Goal: Use online tool/utility: Utilize a website feature to perform a specific function

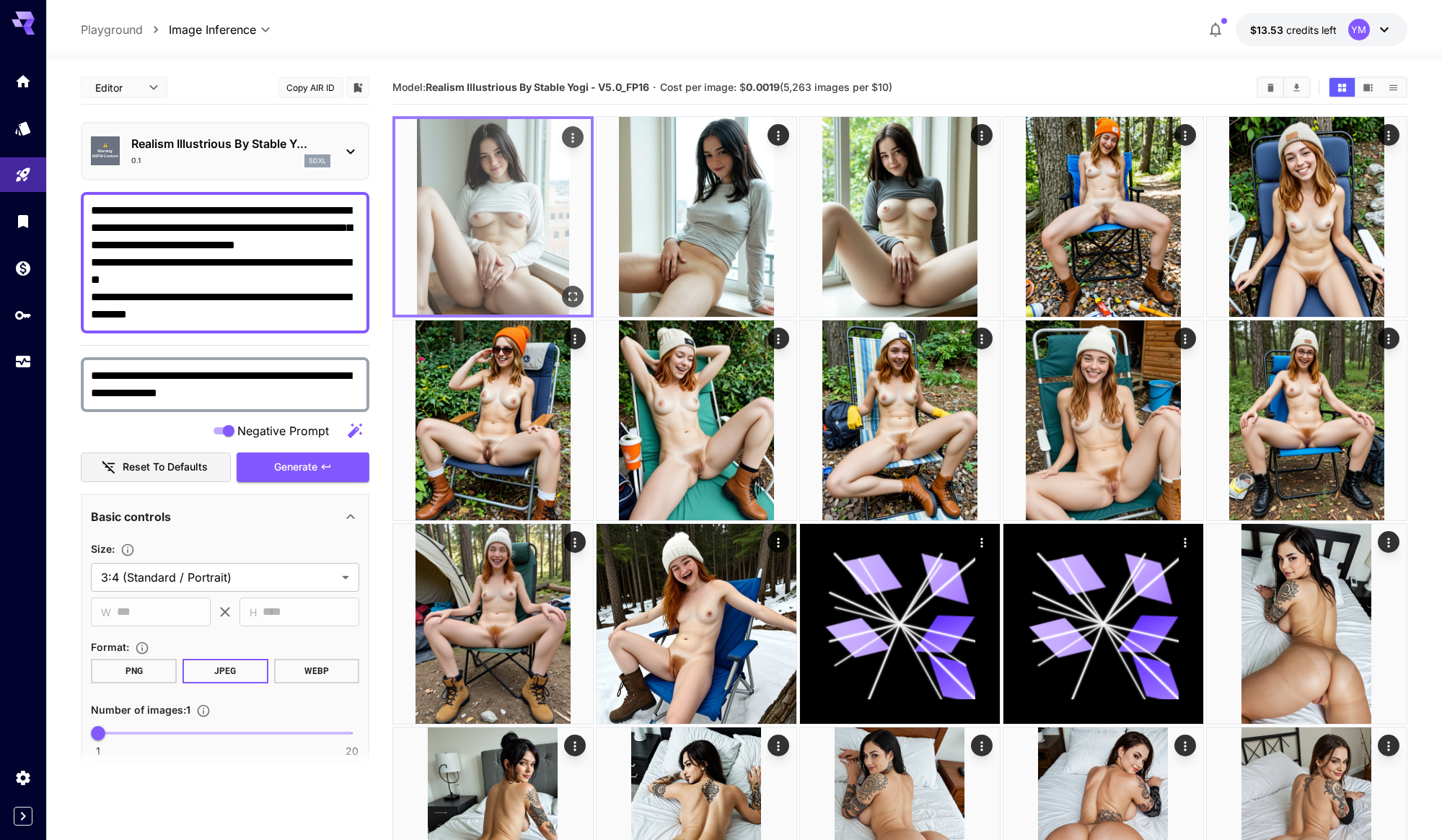
click at [565, 142] on icon "Actions" at bounding box center [573, 138] width 14 height 14
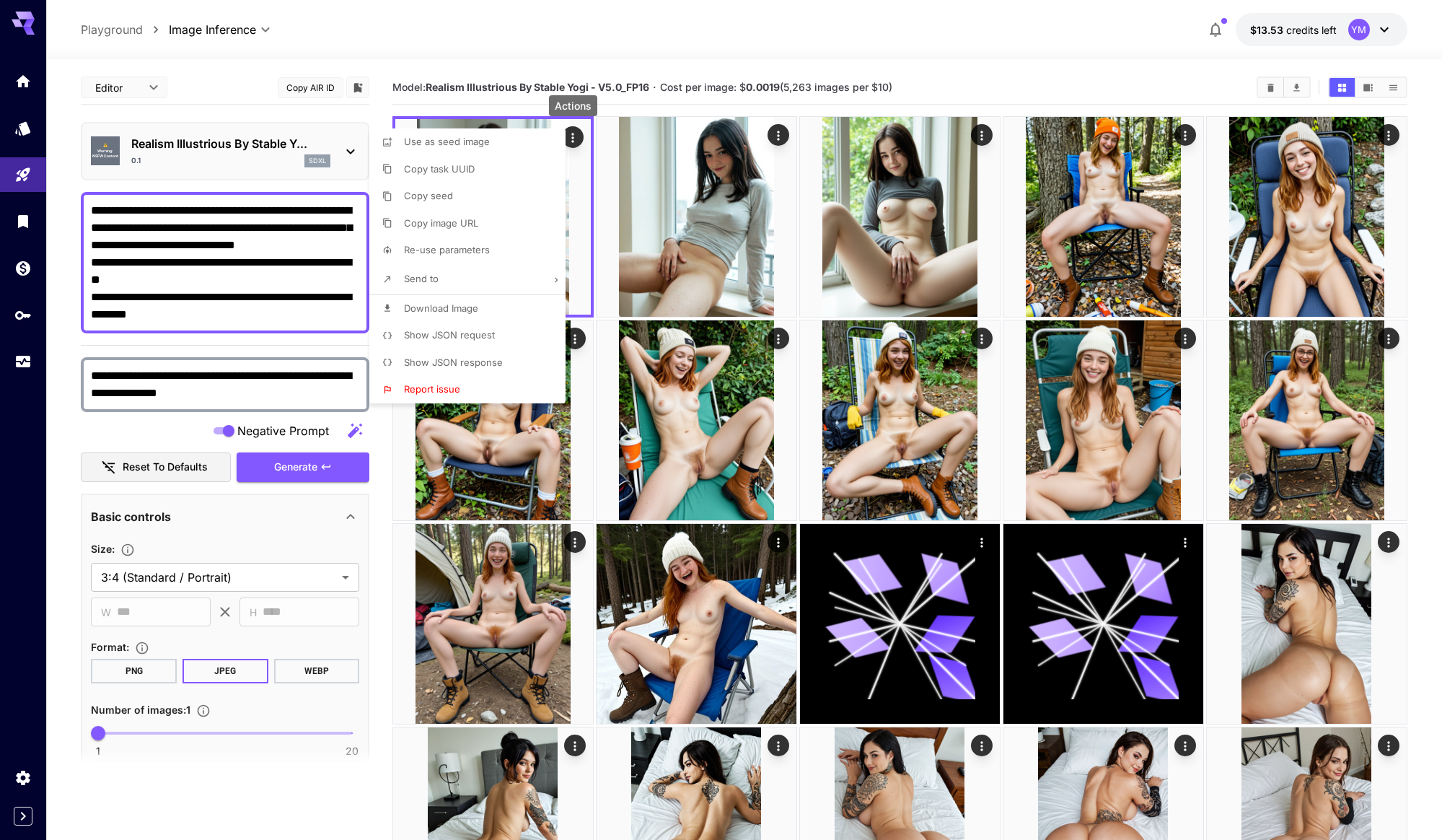
click at [449, 340] on span "Show JSON request" at bounding box center [449, 334] width 91 height 11
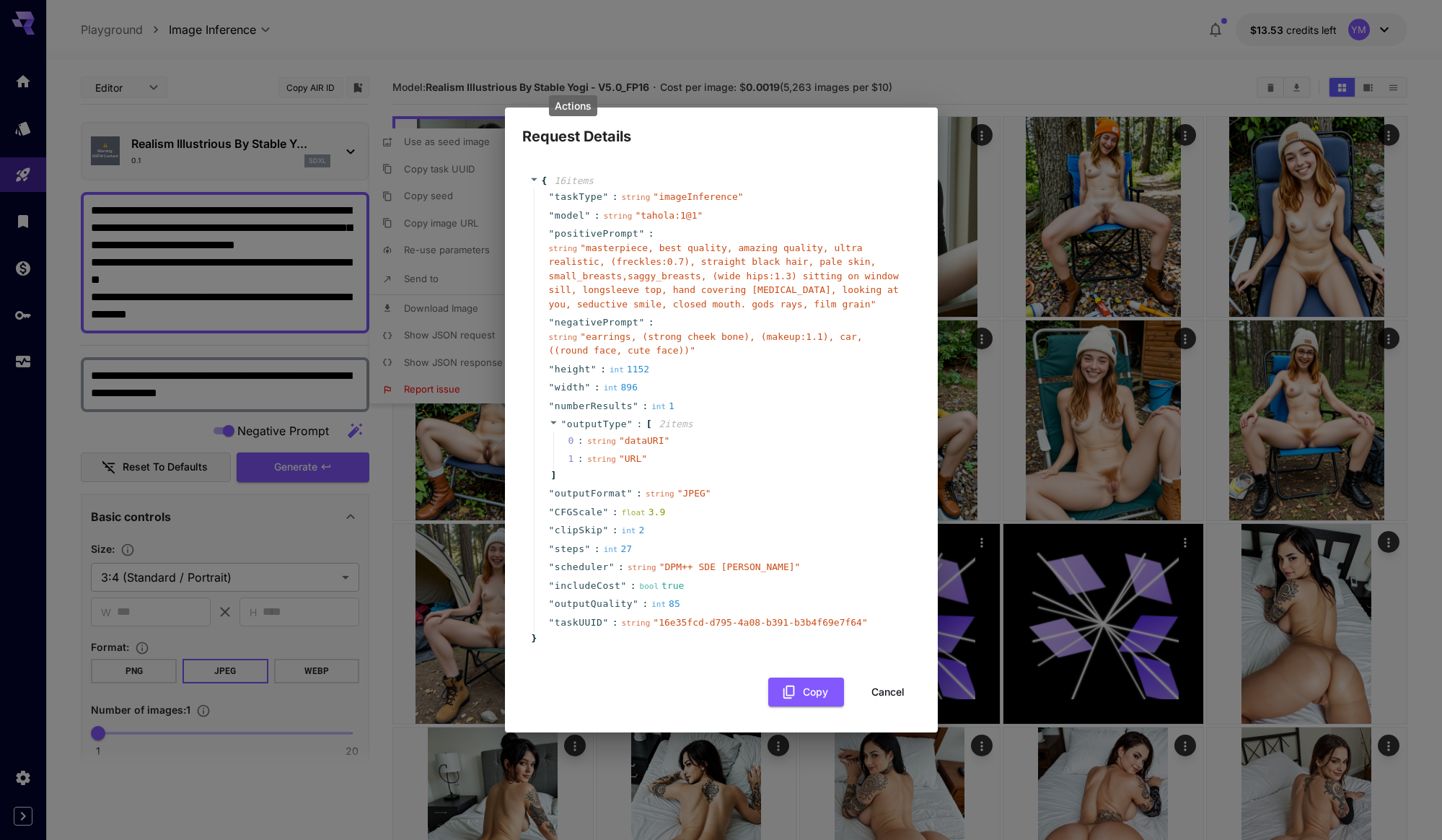
click at [886, 682] on button "Cancel" at bounding box center [889, 692] width 65 height 29
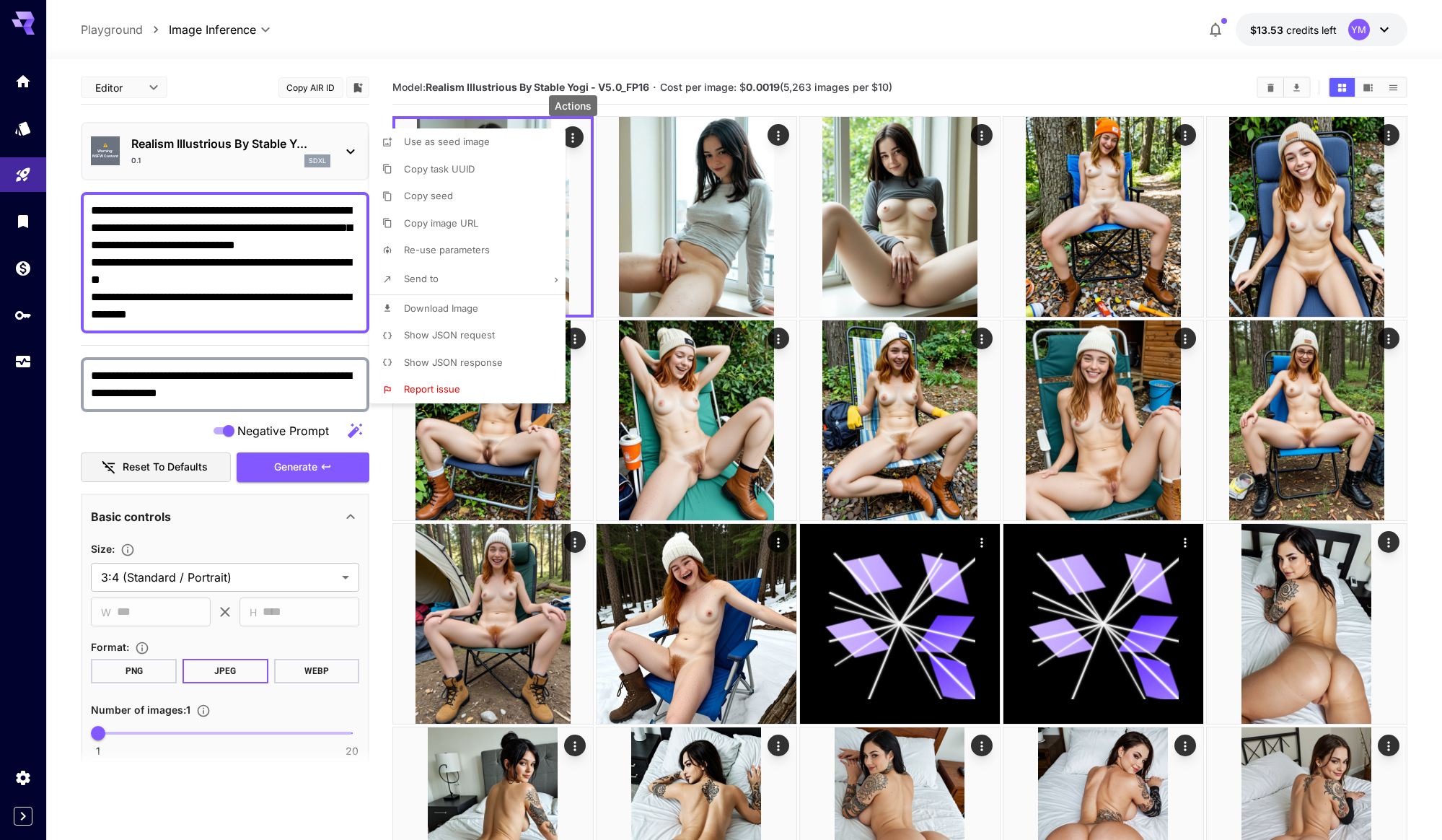
click at [291, 496] on div at bounding box center [721, 420] width 1442 height 840
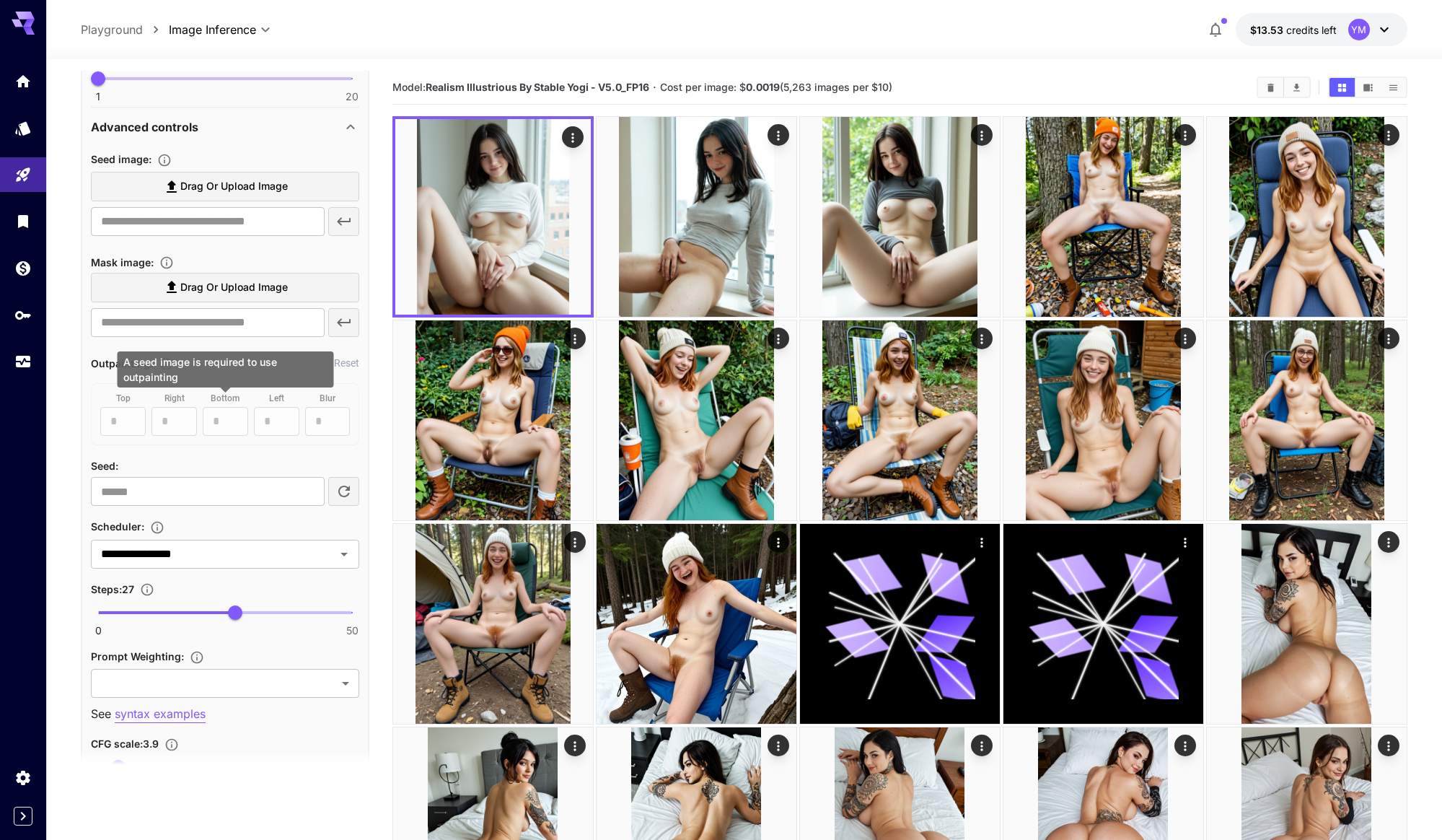
scroll to position [668, 0]
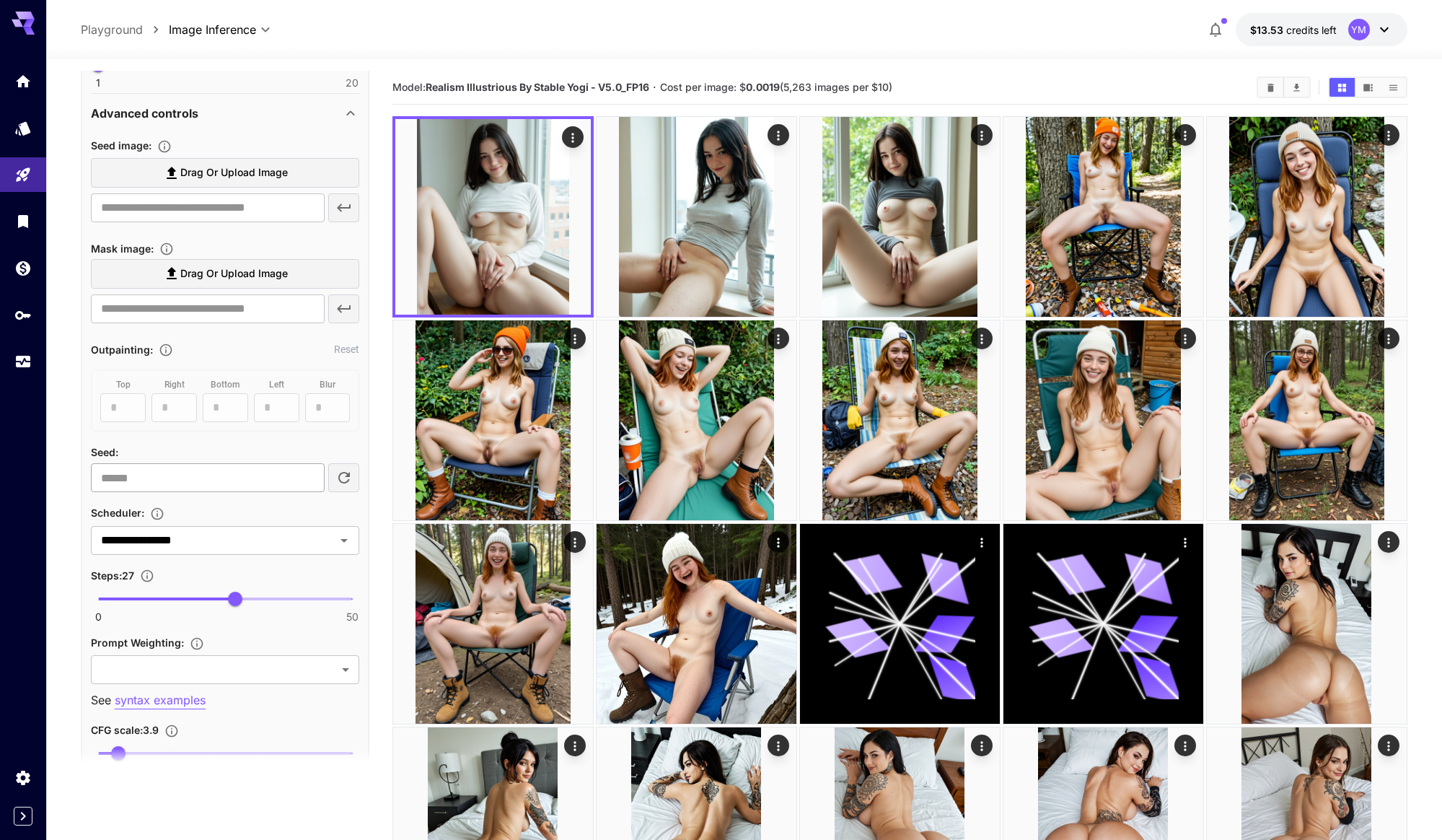
click at [262, 478] on input "number" at bounding box center [207, 478] width 233 height 29
click at [338, 471] on icon "button" at bounding box center [344, 478] width 18 height 18
type input "**********"
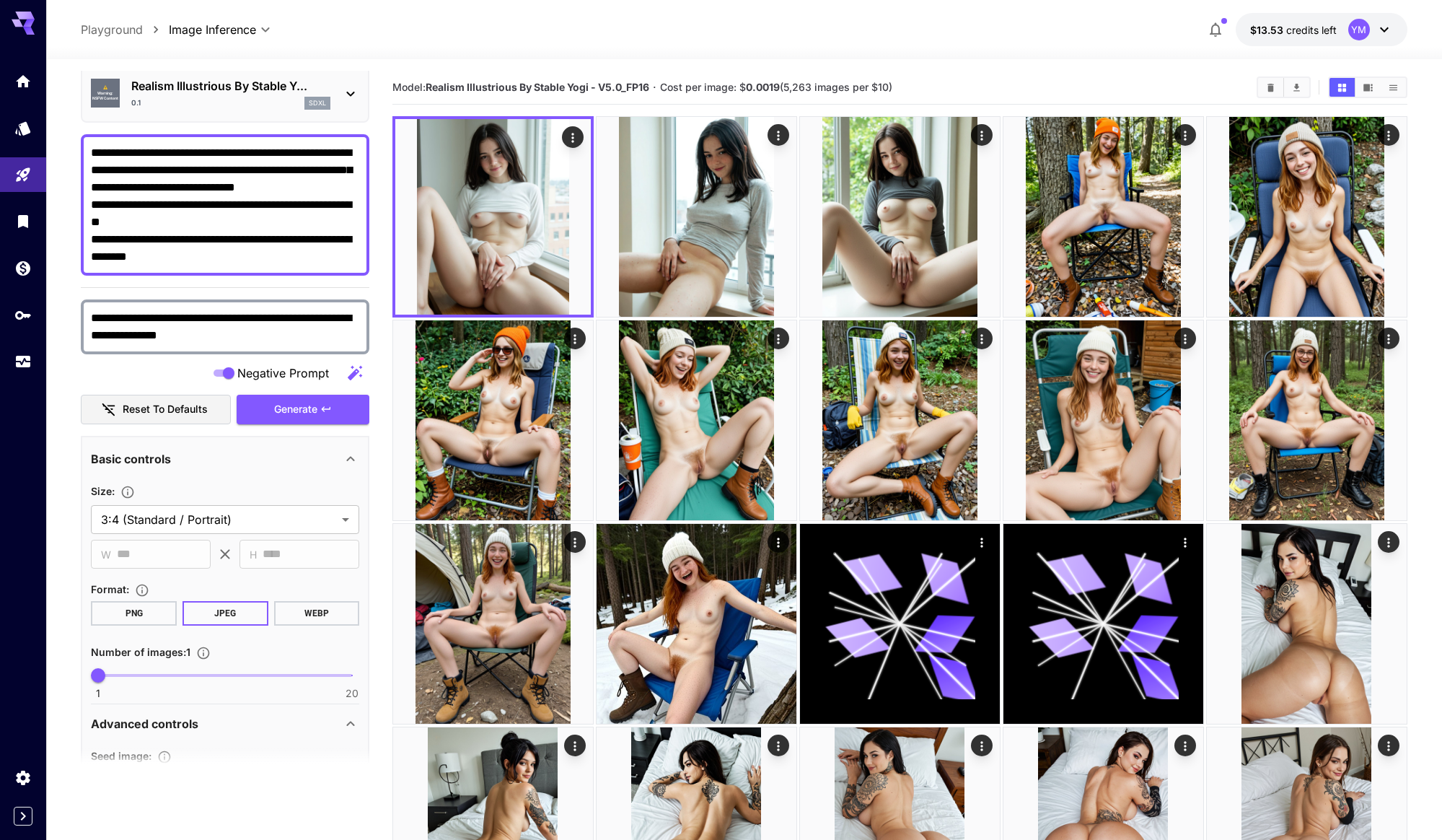
scroll to position [19, 0]
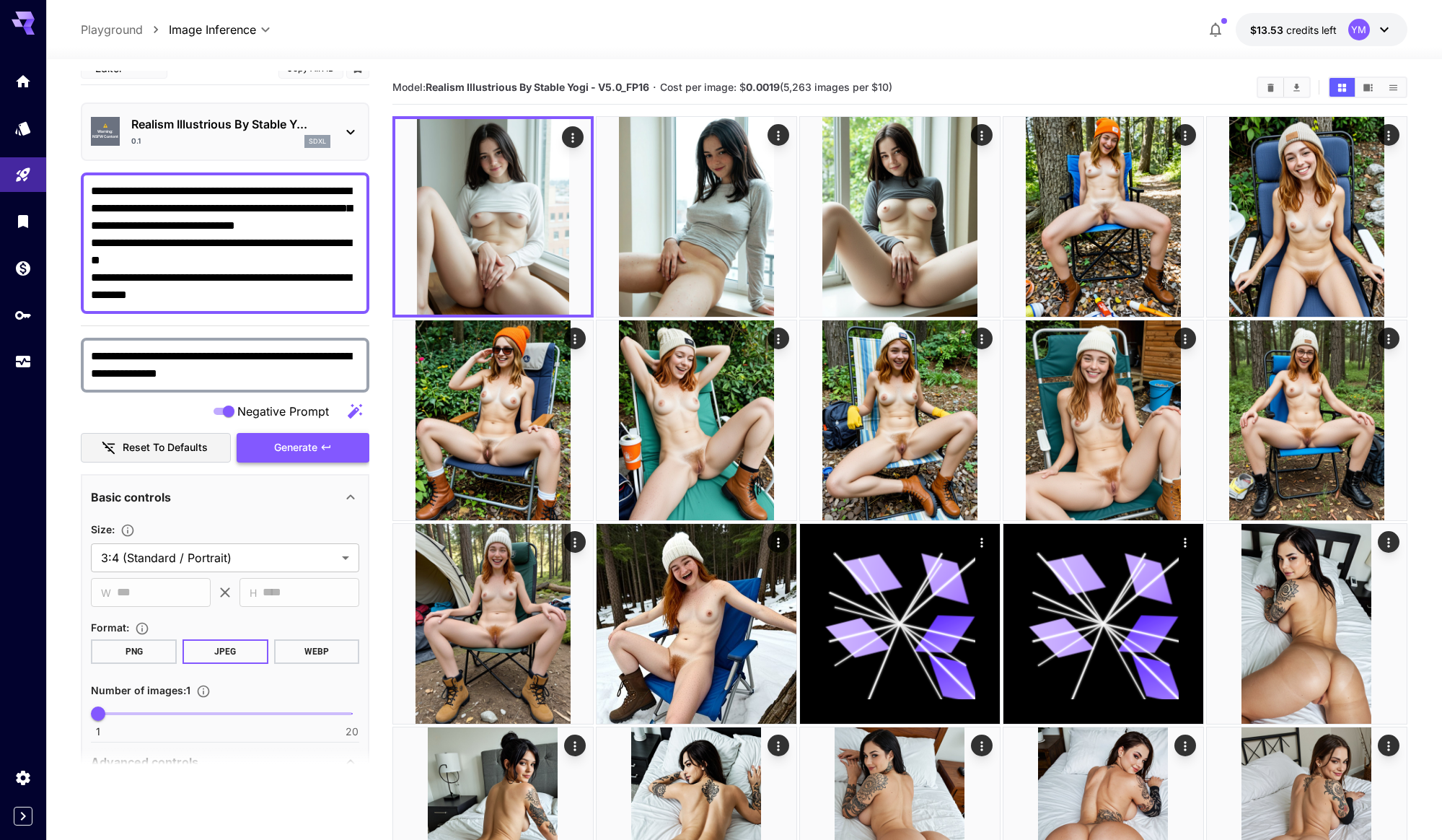
click at [331, 451] on icon "button" at bounding box center [326, 447] width 11 height 11
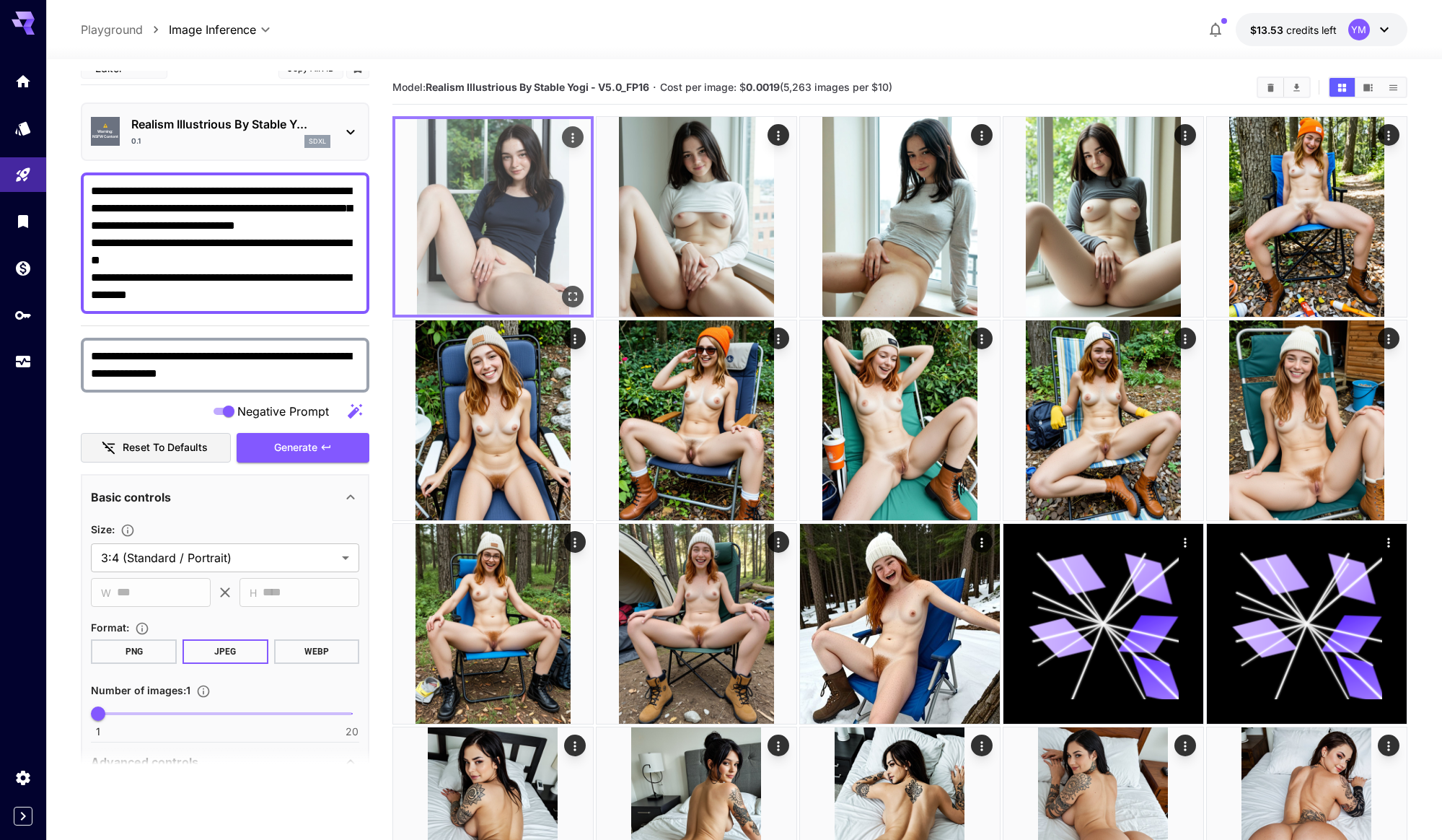
click at [576, 141] on icon "Actions" at bounding box center [573, 138] width 14 height 14
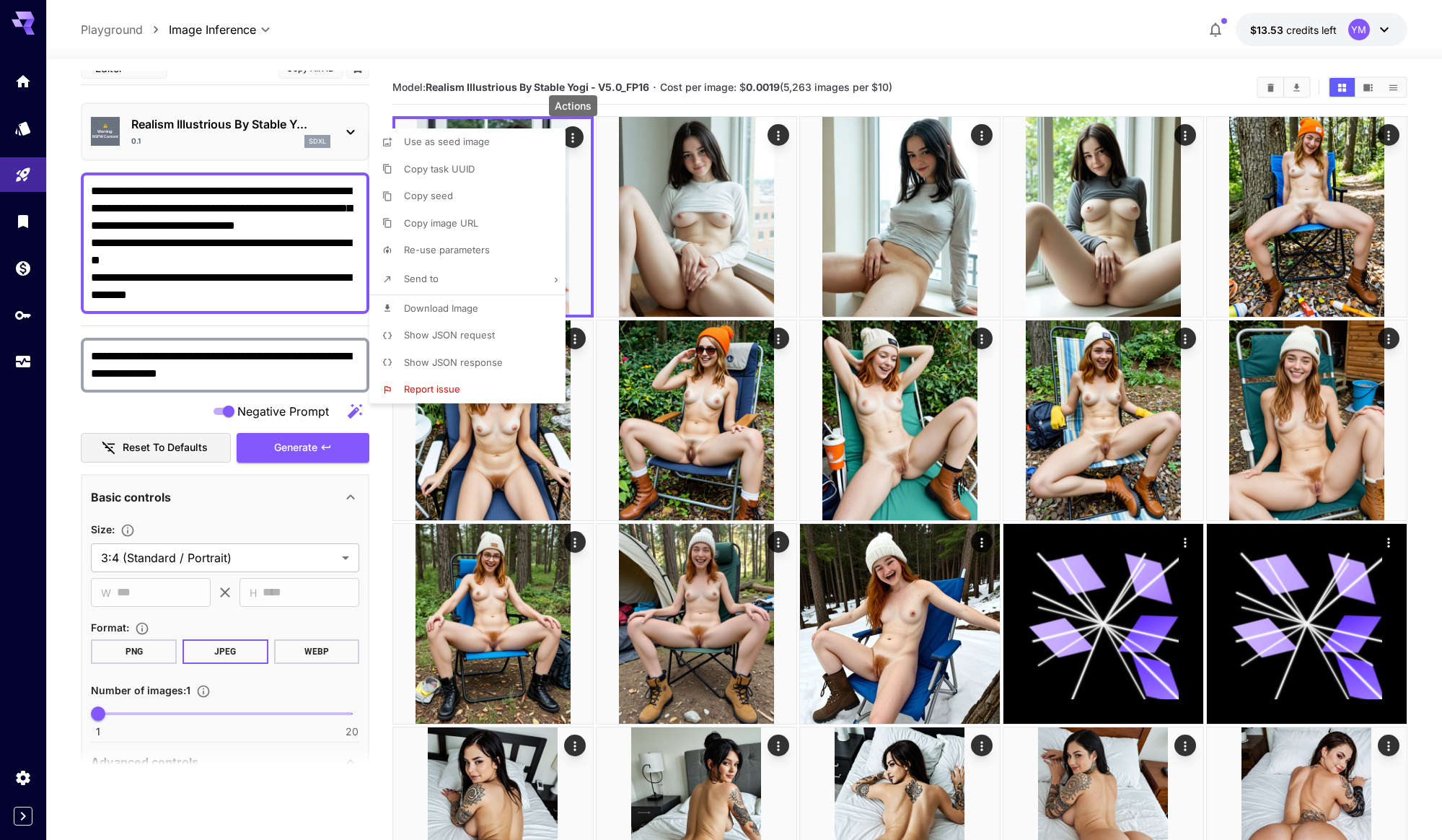
click at [472, 346] on li "Show JSON request" at bounding box center [471, 335] width 205 height 27
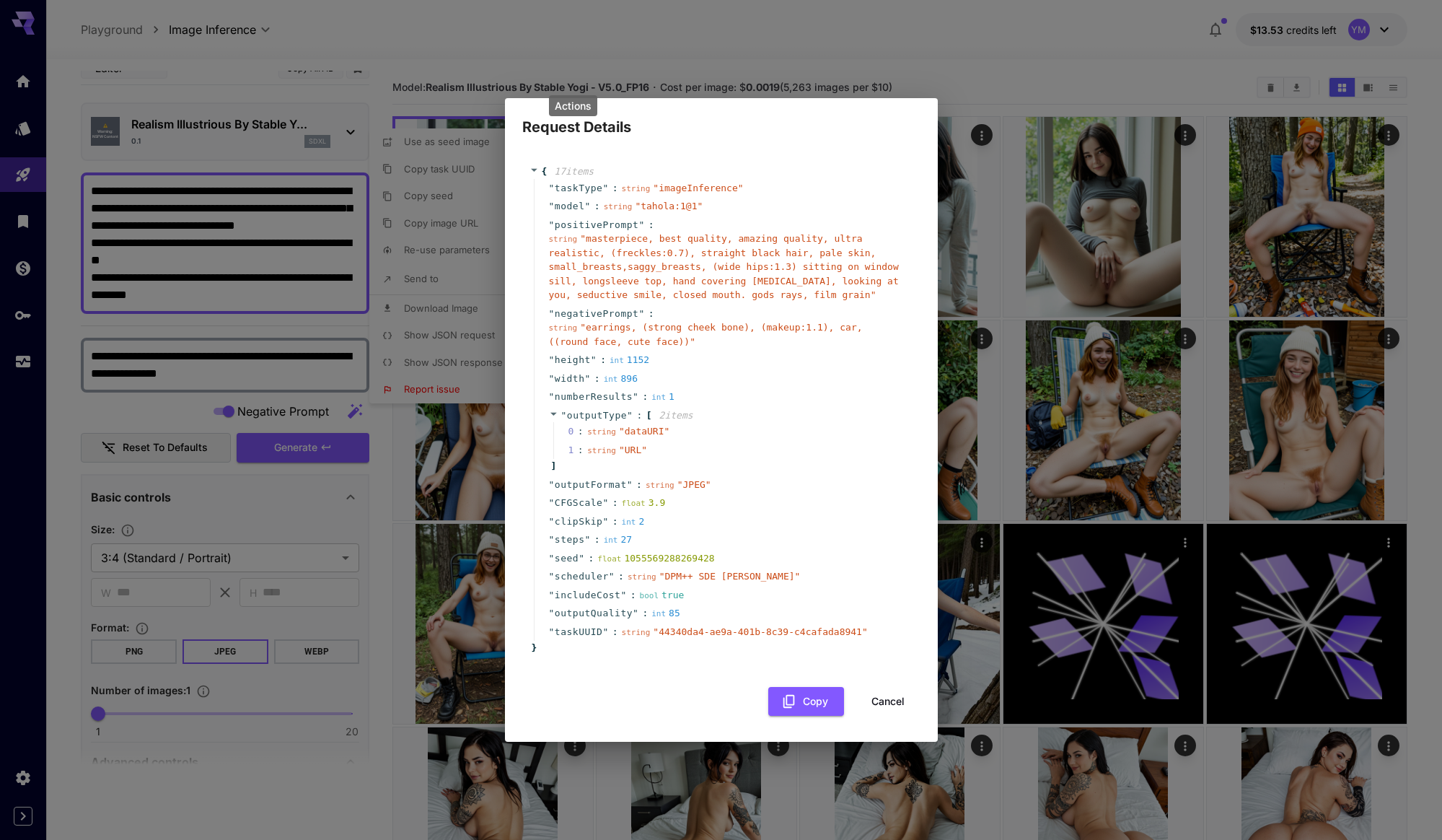
click at [629, 557] on div "float 1055569288269428" at bounding box center [655, 558] width 117 height 14
click at [574, 558] on span "seed" at bounding box center [567, 558] width 24 height 14
click at [904, 704] on button "Cancel" at bounding box center [889, 701] width 65 height 29
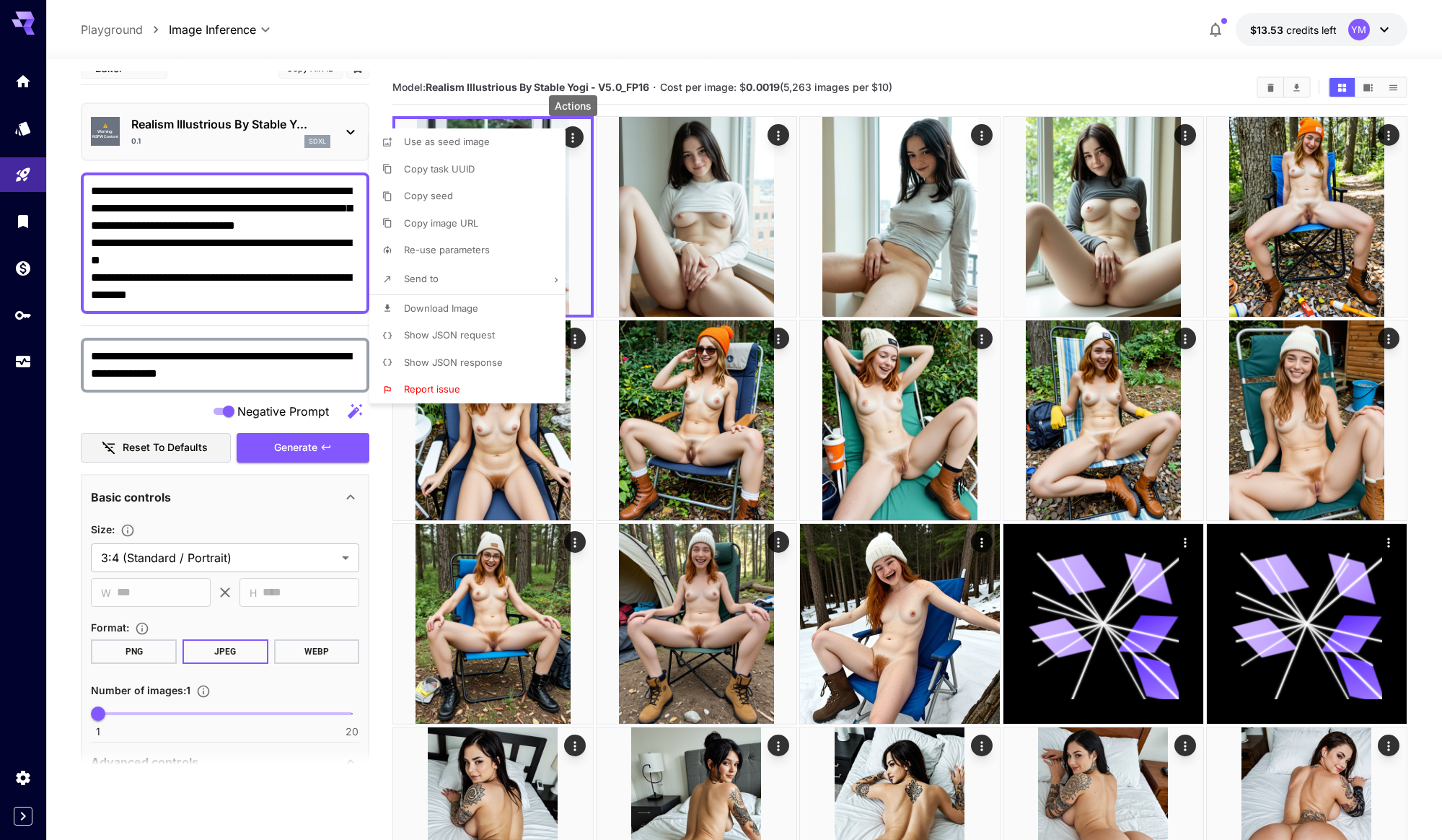
click at [242, 369] on div at bounding box center [721, 420] width 1442 height 840
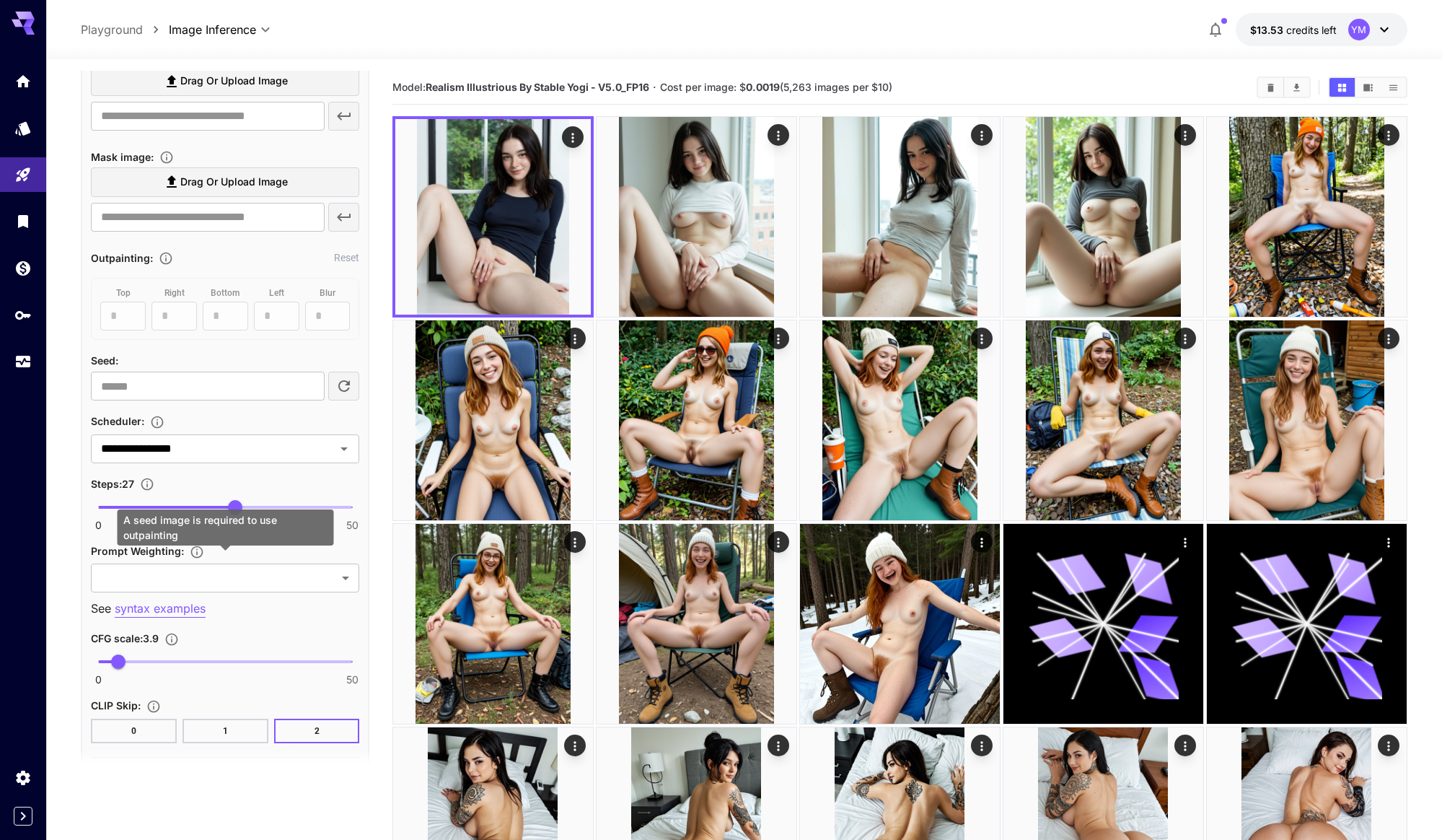
scroll to position [780, 0]
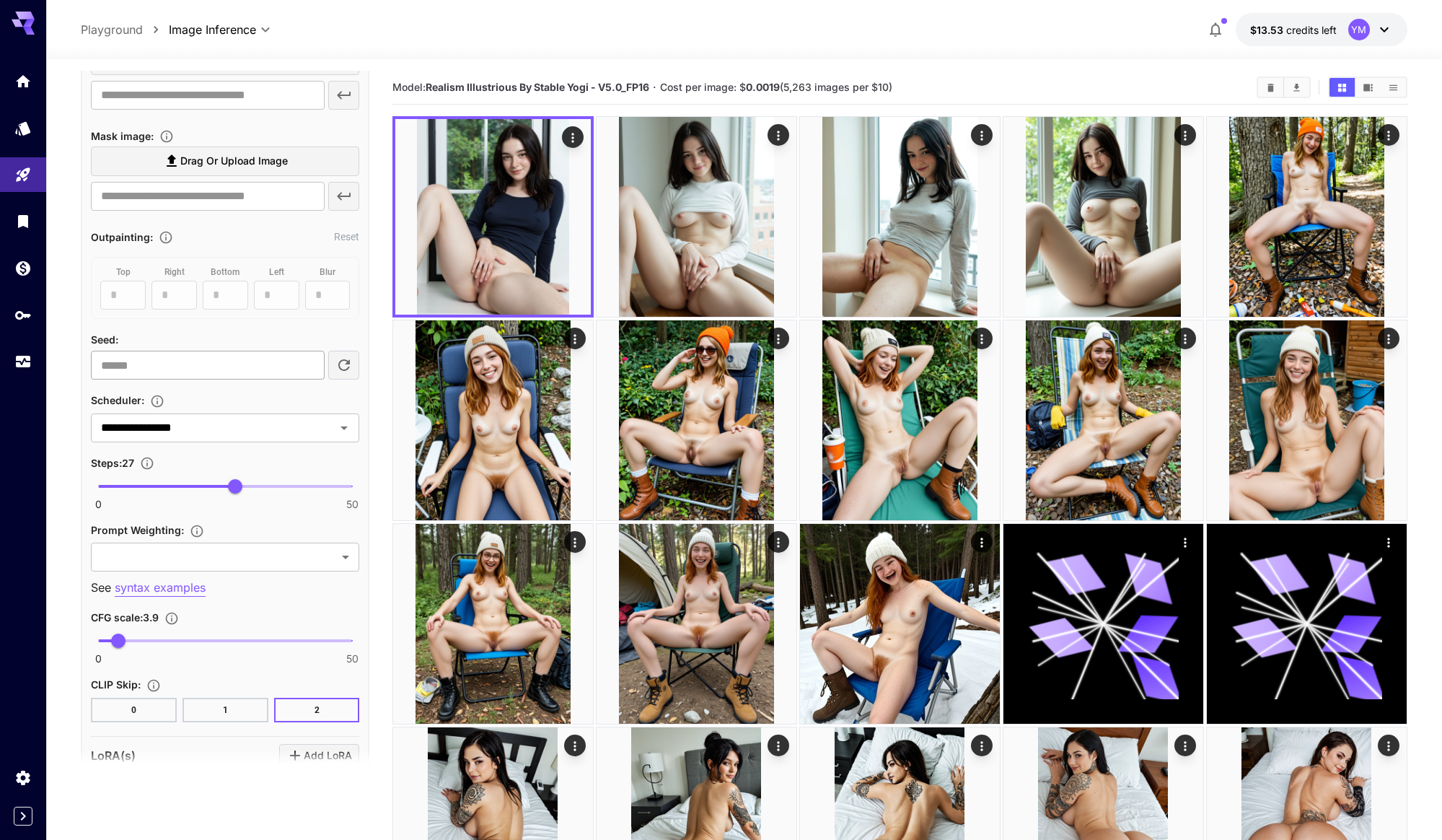
click at [252, 376] on input "**********" at bounding box center [207, 365] width 233 height 29
click at [253, 329] on div "**********" at bounding box center [225, 373] width 268 height 698
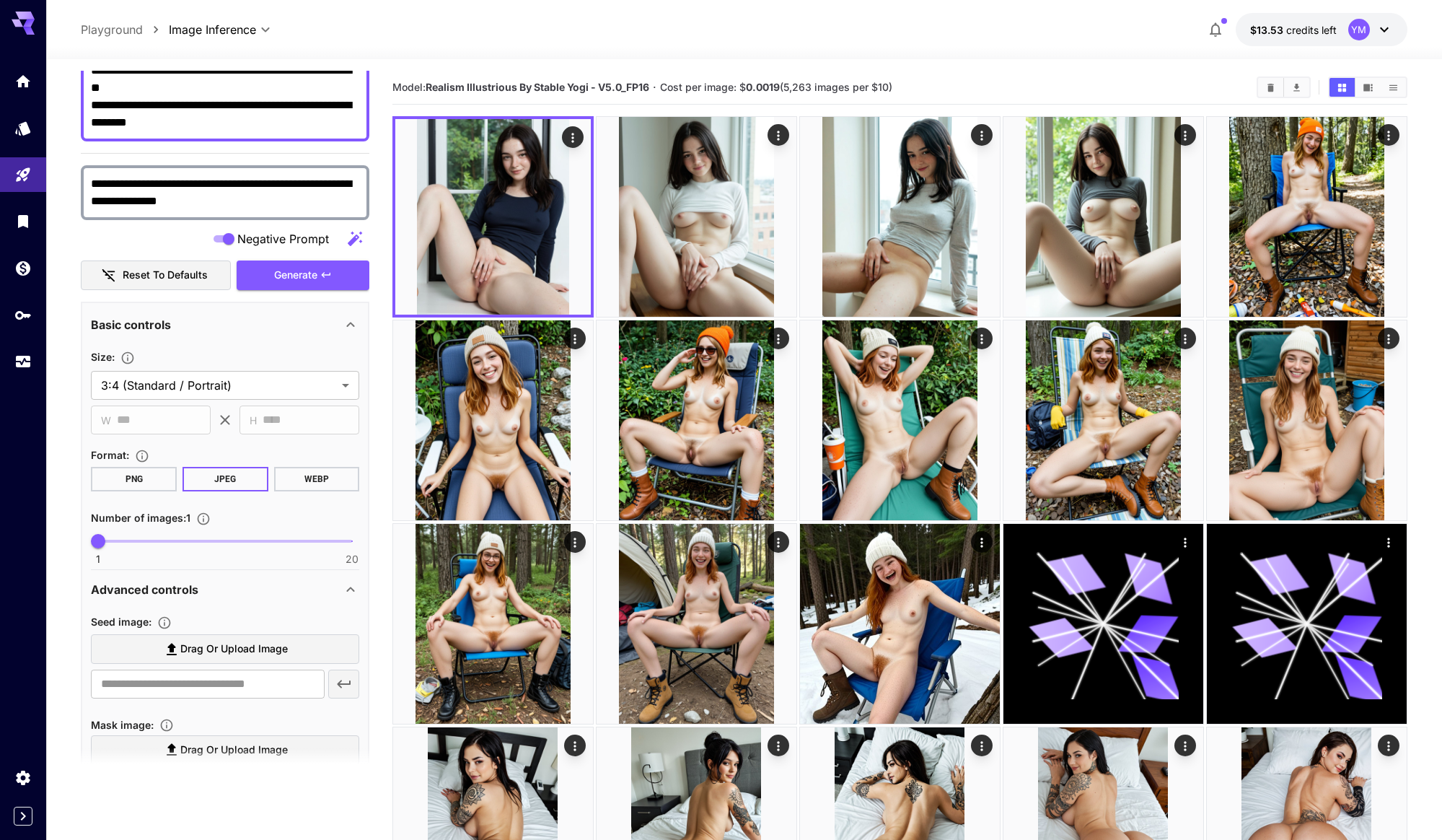
scroll to position [0, 0]
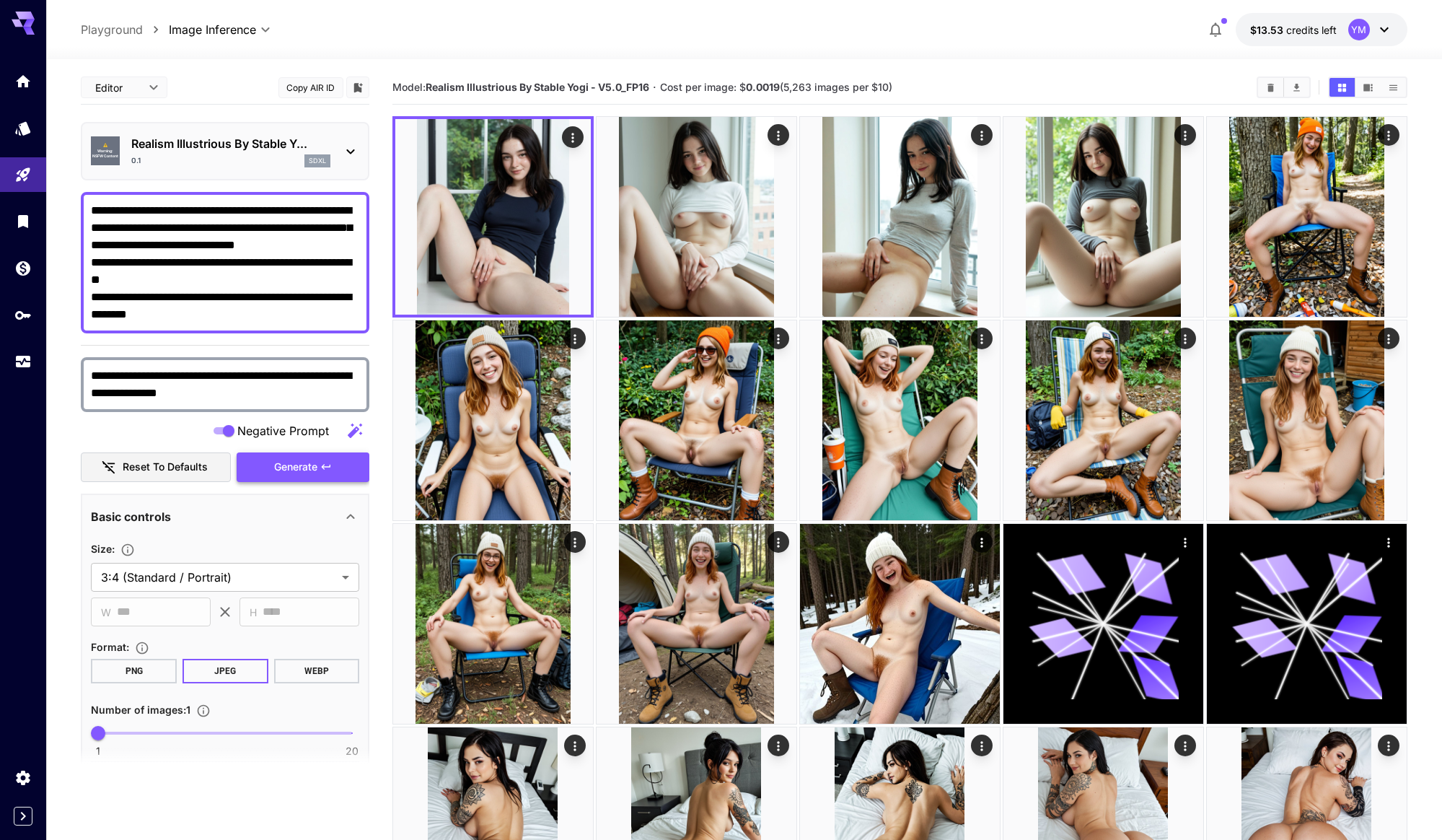
click at [299, 458] on span "Generate" at bounding box center [295, 467] width 43 height 18
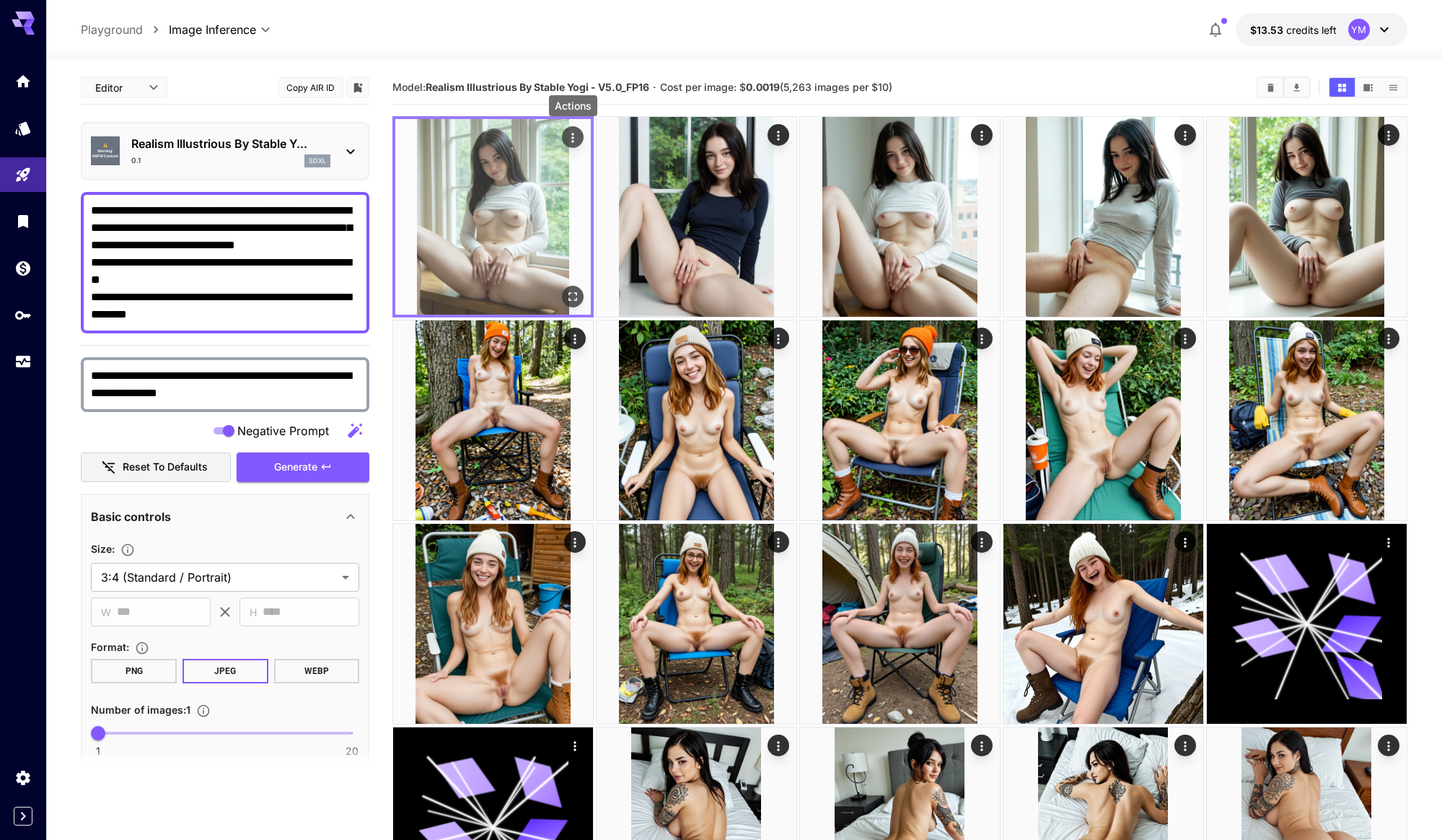
click at [580, 135] on button "Actions" at bounding box center [573, 137] width 21 height 21
click at [571, 135] on icon "Actions" at bounding box center [573, 138] width 14 height 14
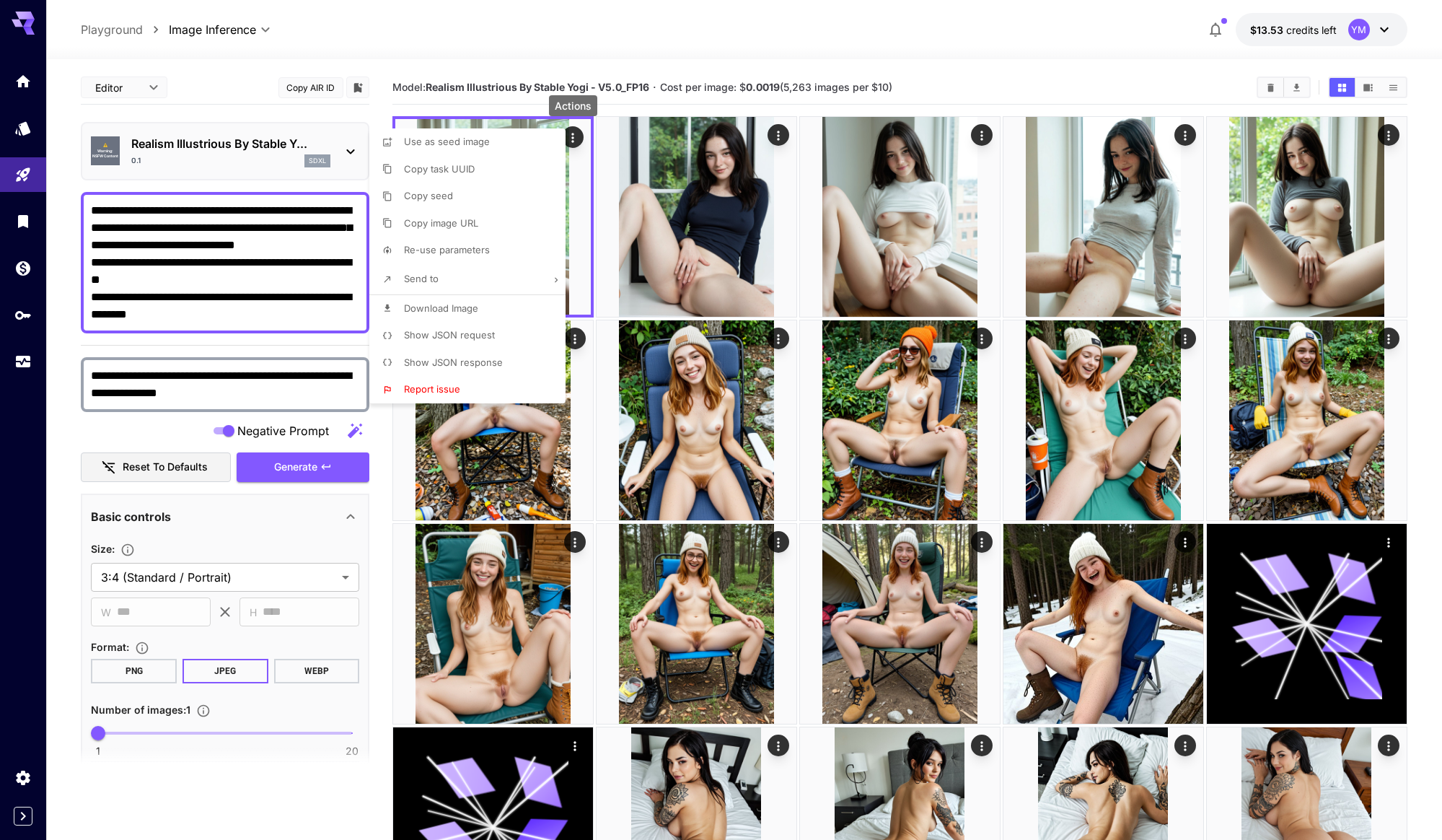
click at [499, 336] on li "Show JSON request" at bounding box center [471, 335] width 205 height 27
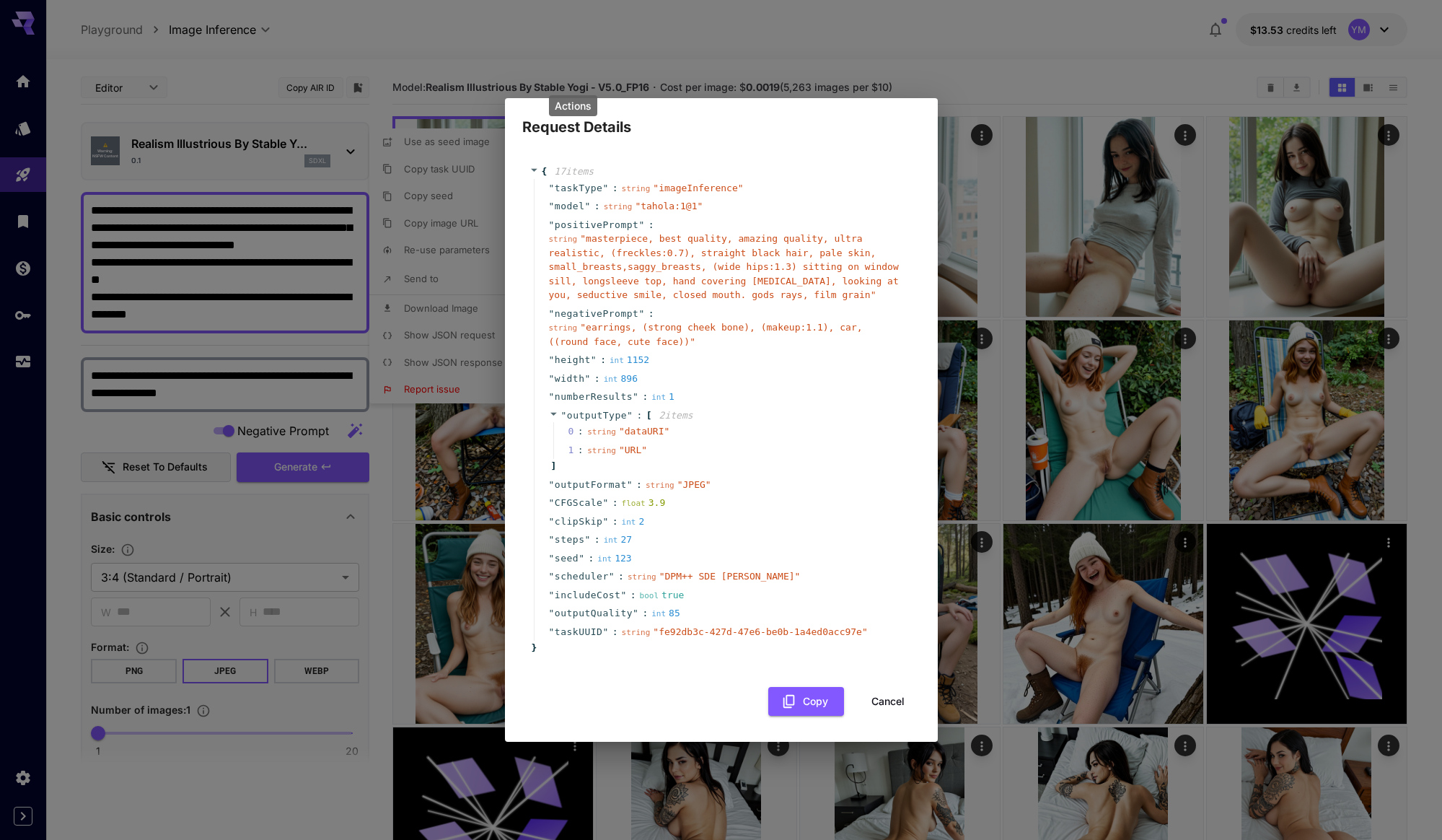
click at [917, 696] on button "Cancel" at bounding box center [889, 701] width 65 height 29
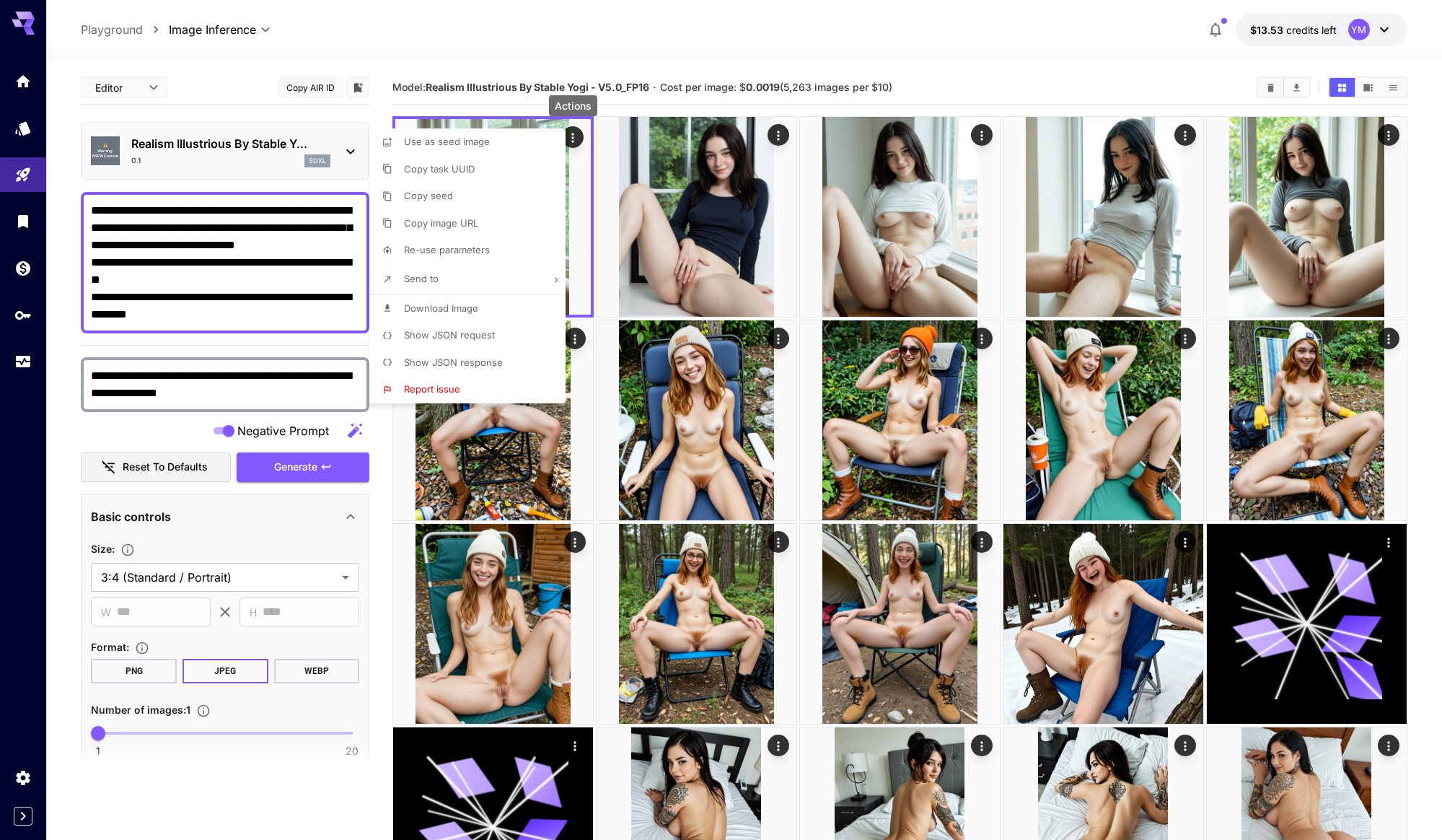
click at [347, 462] on div at bounding box center [721, 420] width 1442 height 840
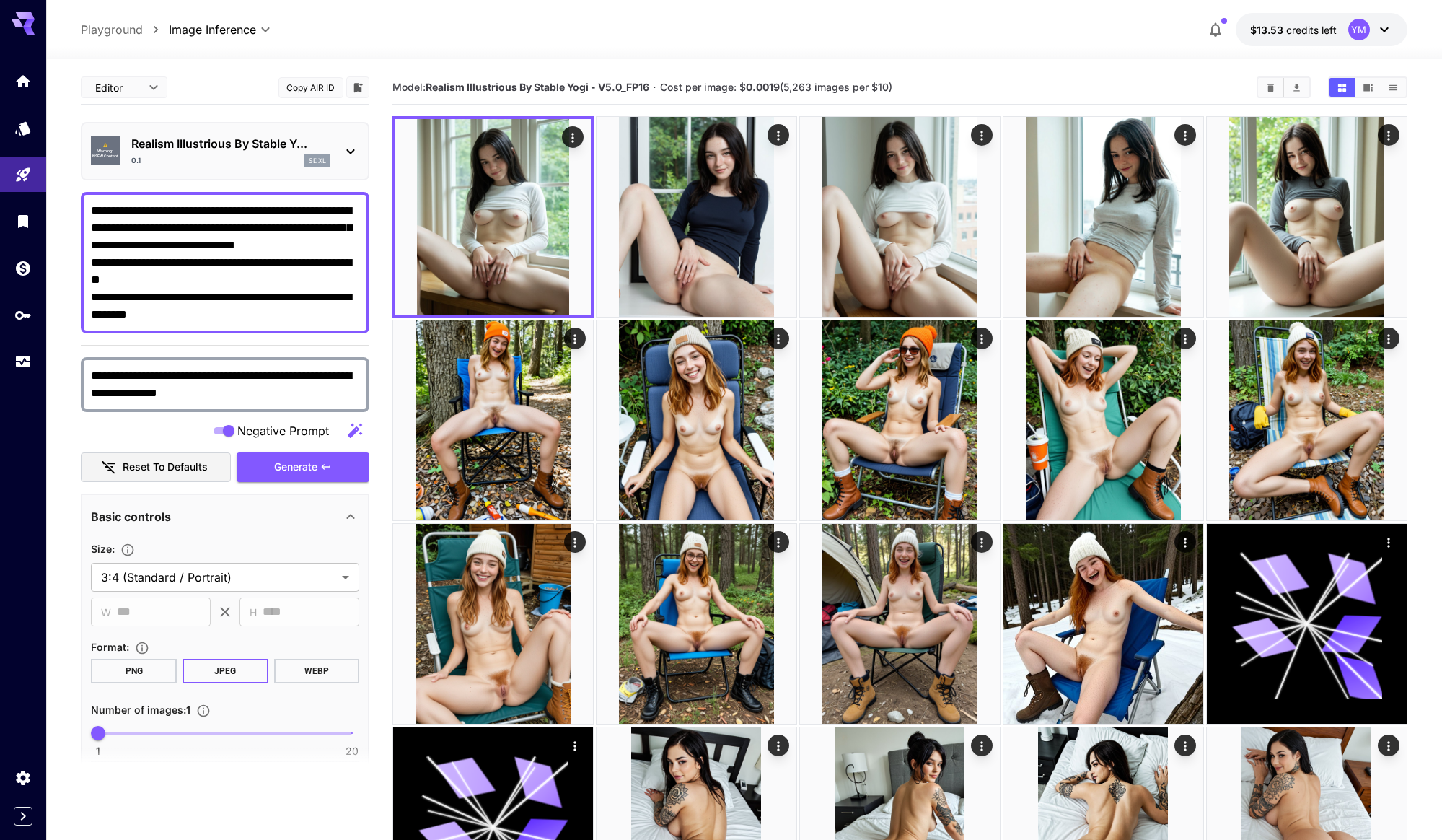
click at [308, 458] on span "Generate" at bounding box center [295, 467] width 43 height 18
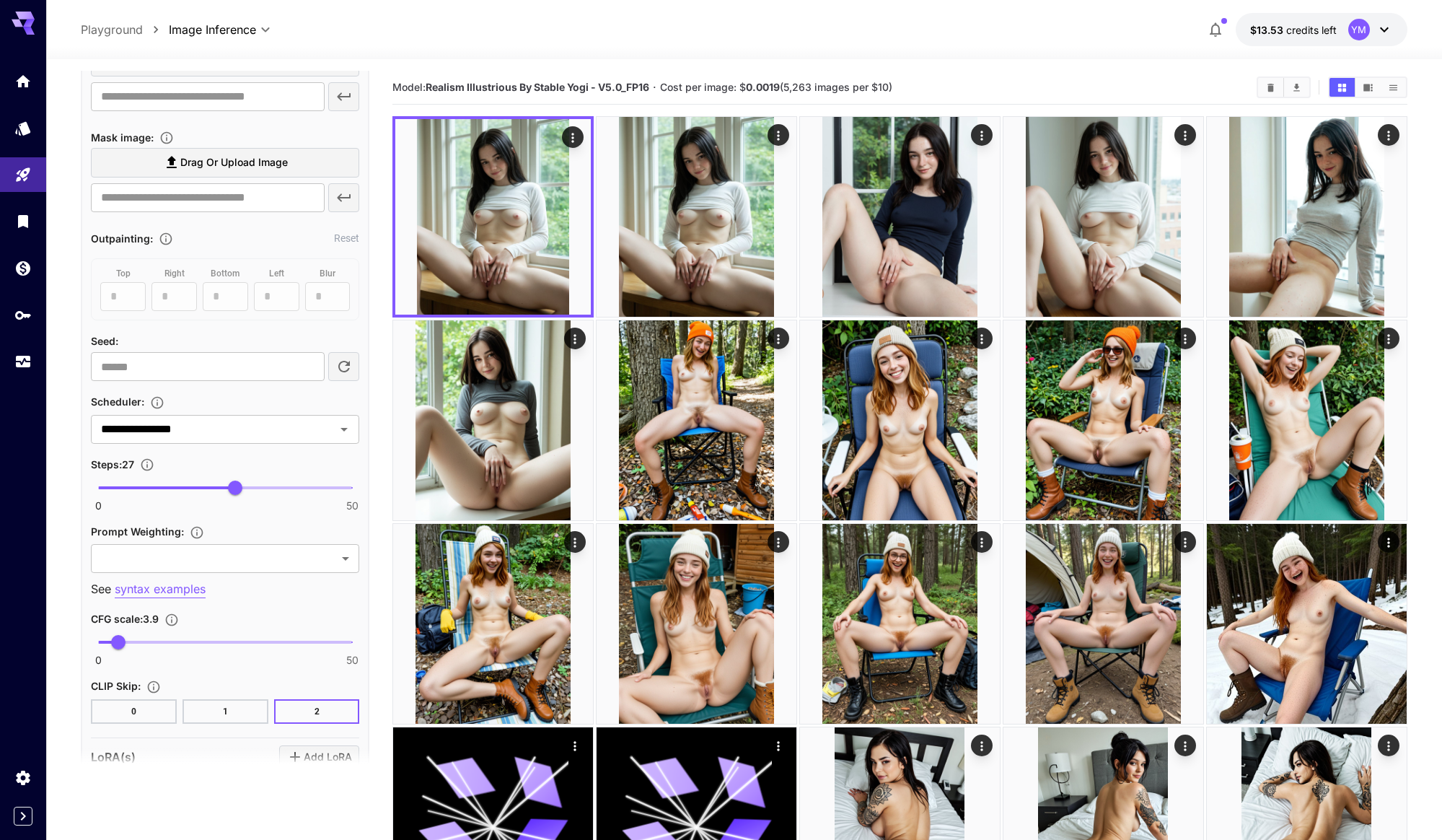
scroll to position [780, 0]
click at [283, 434] on input "**********" at bounding box center [204, 428] width 217 height 20
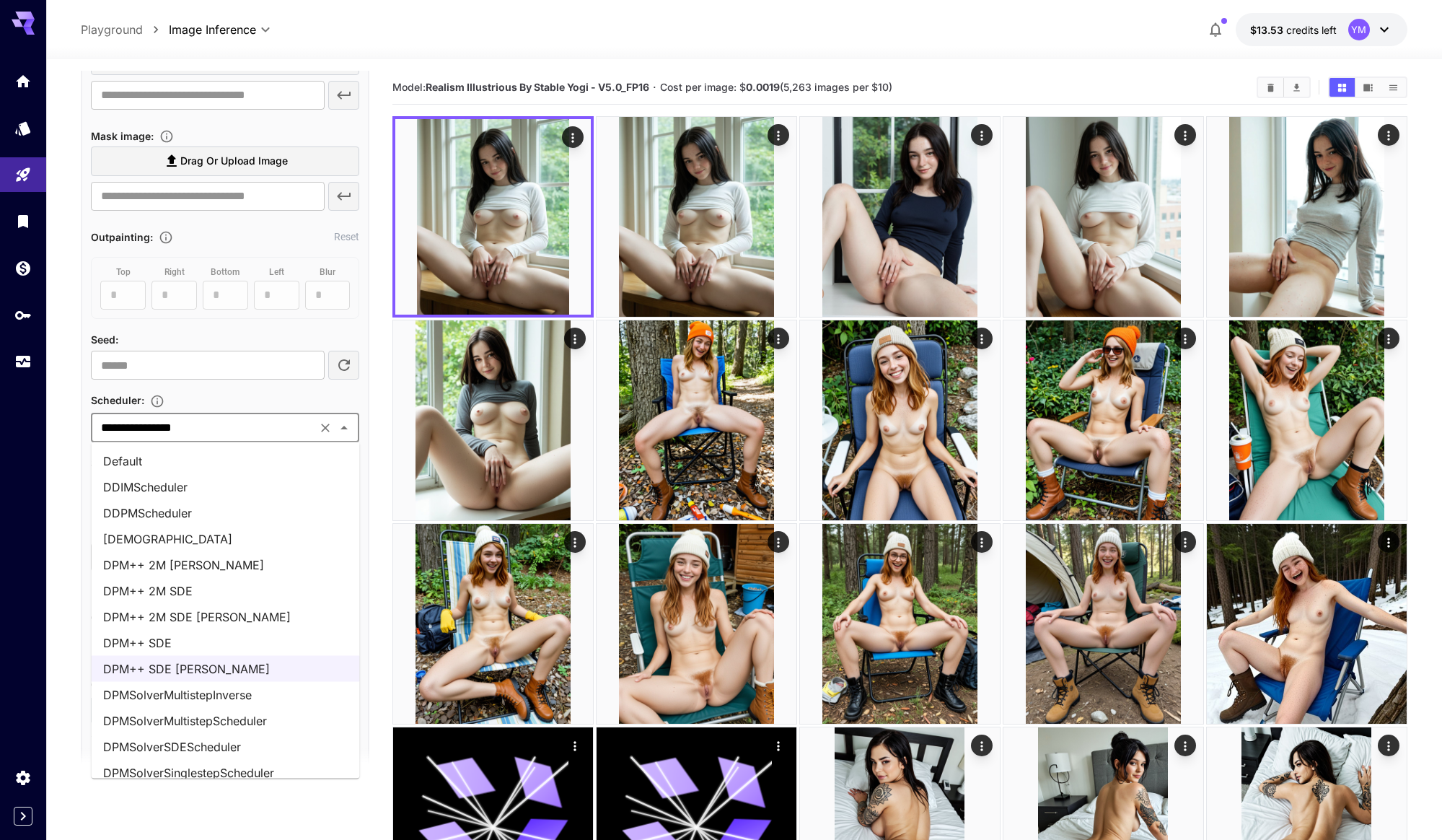
click at [252, 483] on li "DDIMScheduler" at bounding box center [225, 486] width 268 height 26
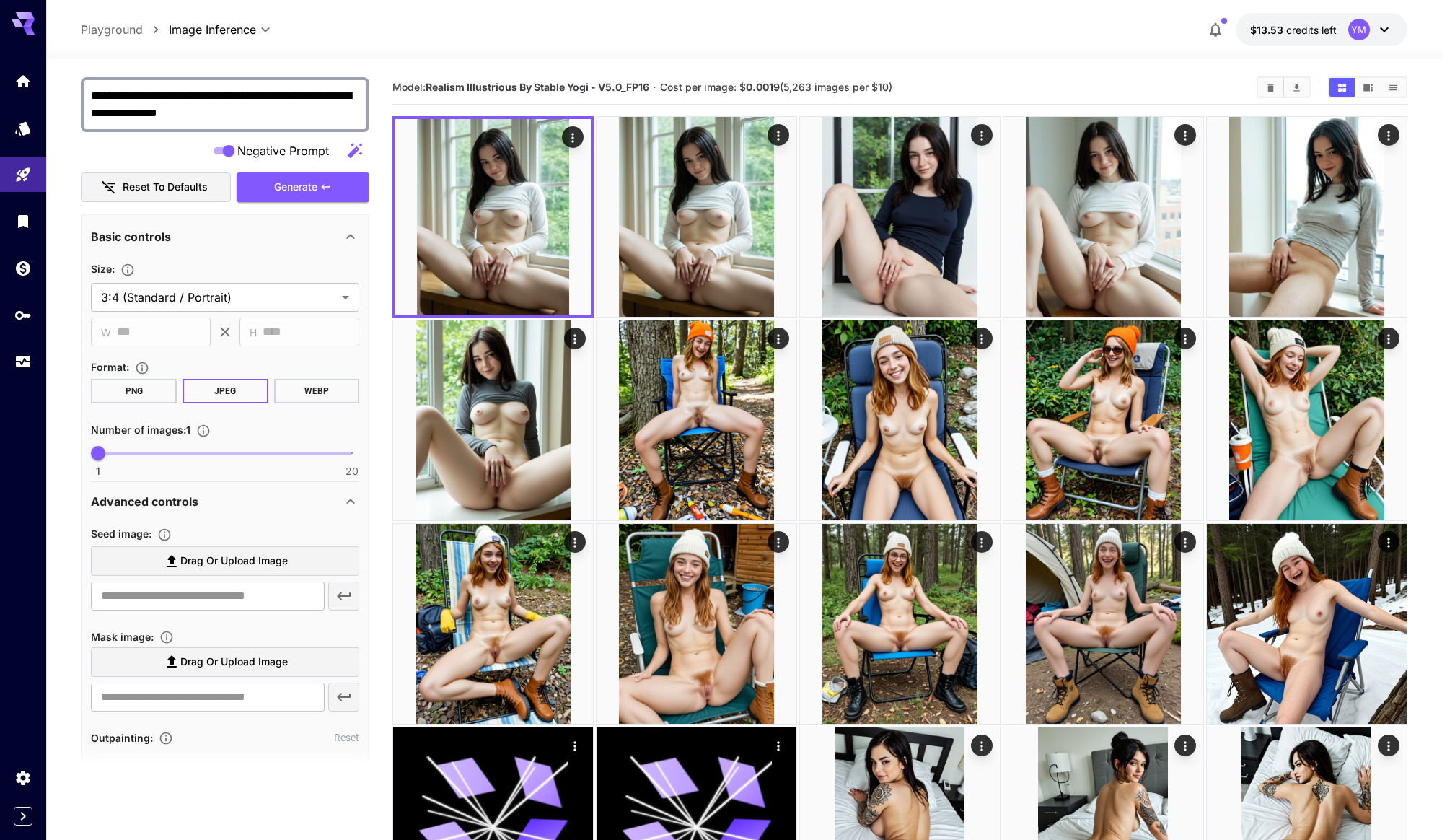
scroll to position [0, 0]
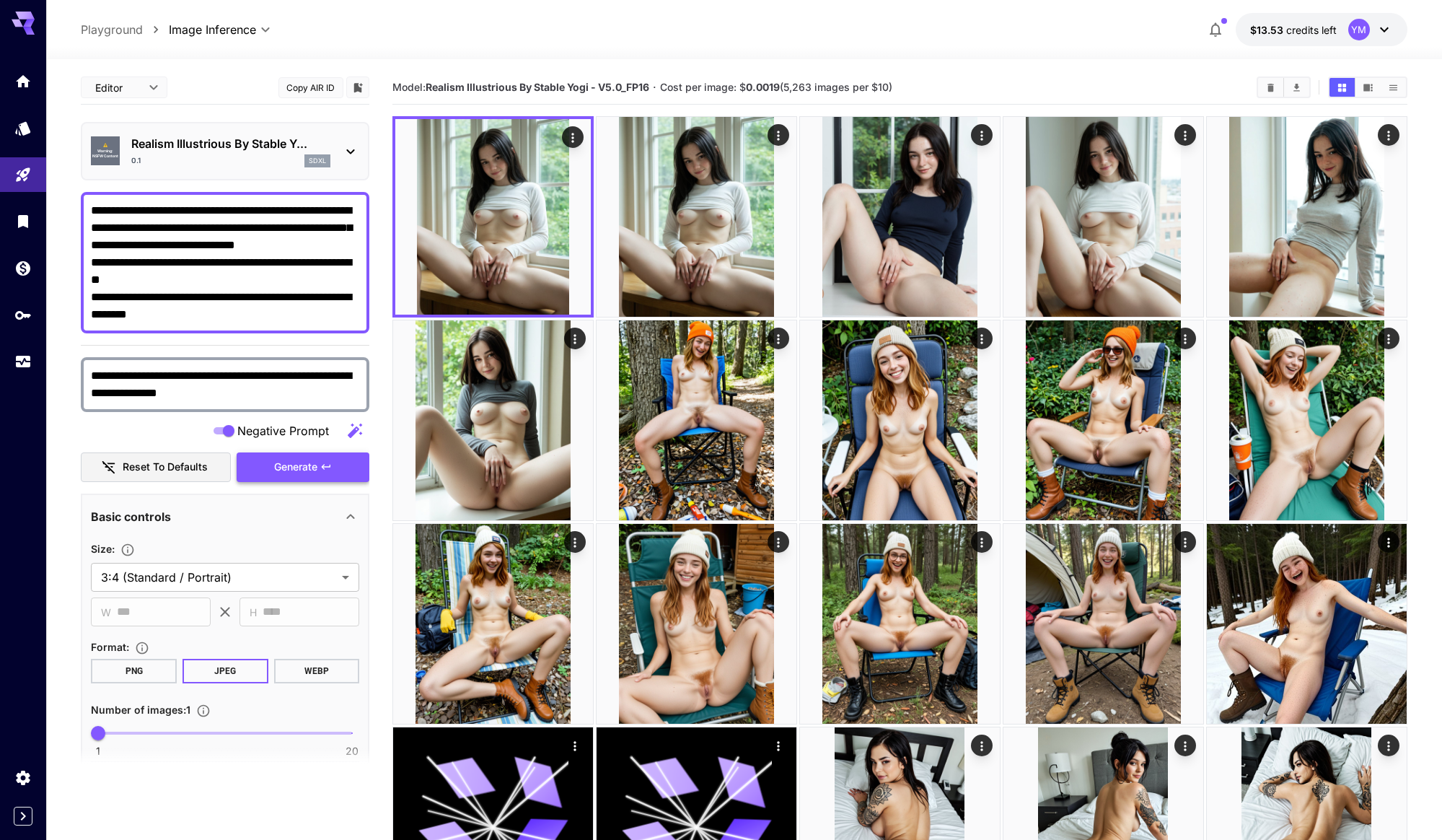
click at [296, 463] on span "Generate" at bounding box center [295, 467] width 43 height 18
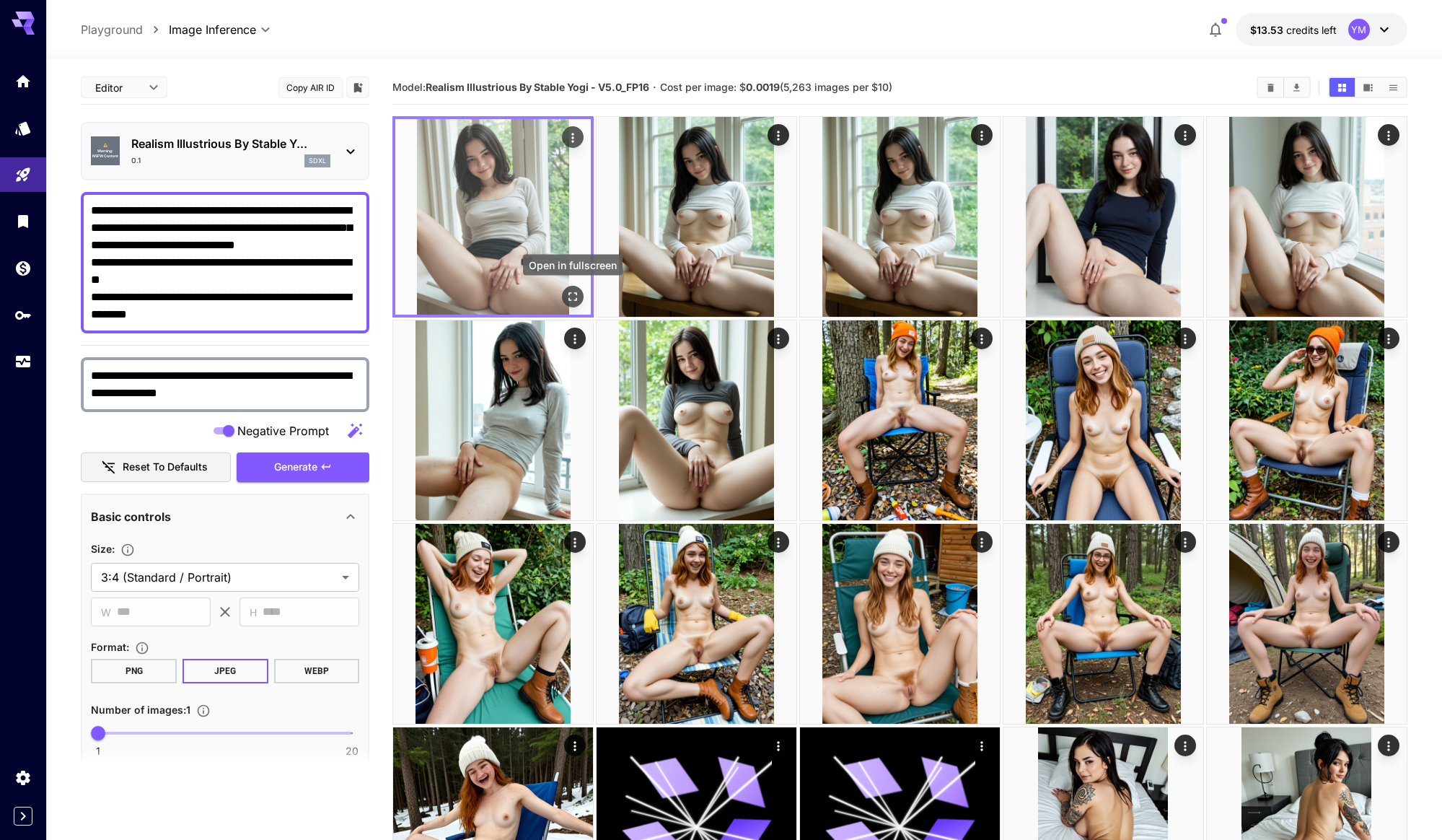
click at [574, 295] on icon "Open in fullscreen" at bounding box center [573, 296] width 14 height 14
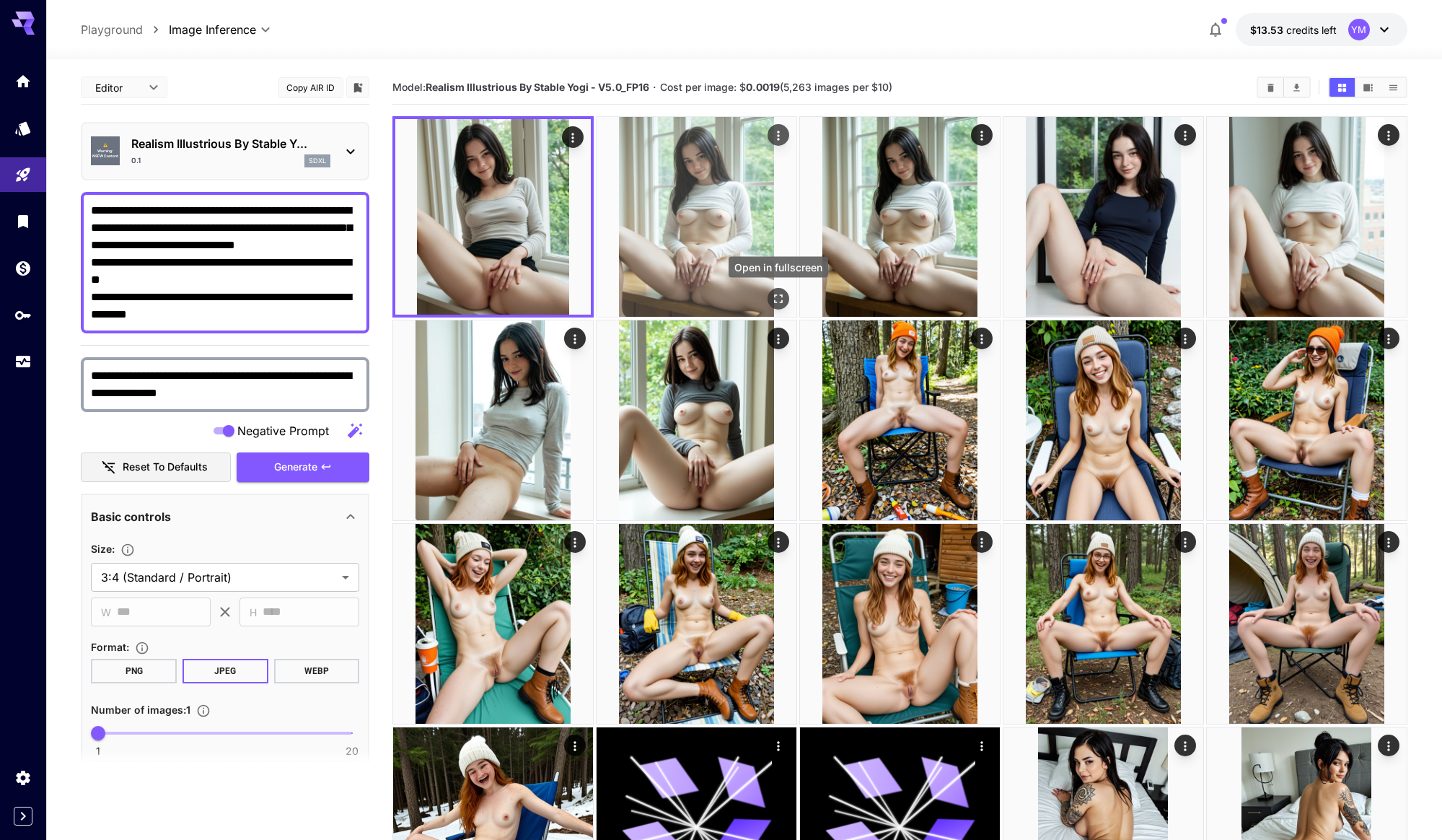
click at [779, 291] on icon "Open in fullscreen" at bounding box center [779, 299] width 14 height 14
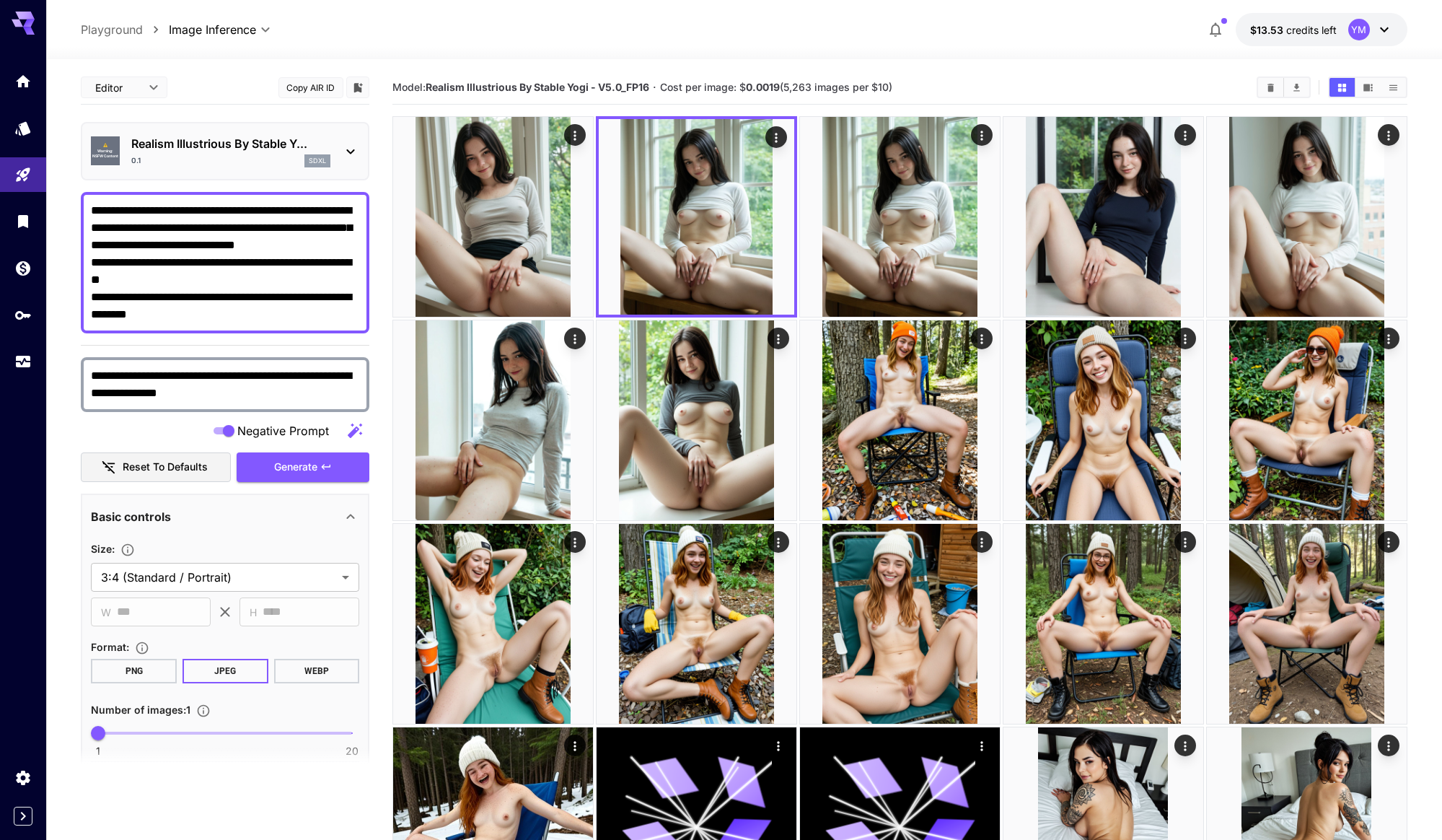
click at [339, 357] on div "**********" at bounding box center [225, 385] width 288 height 55
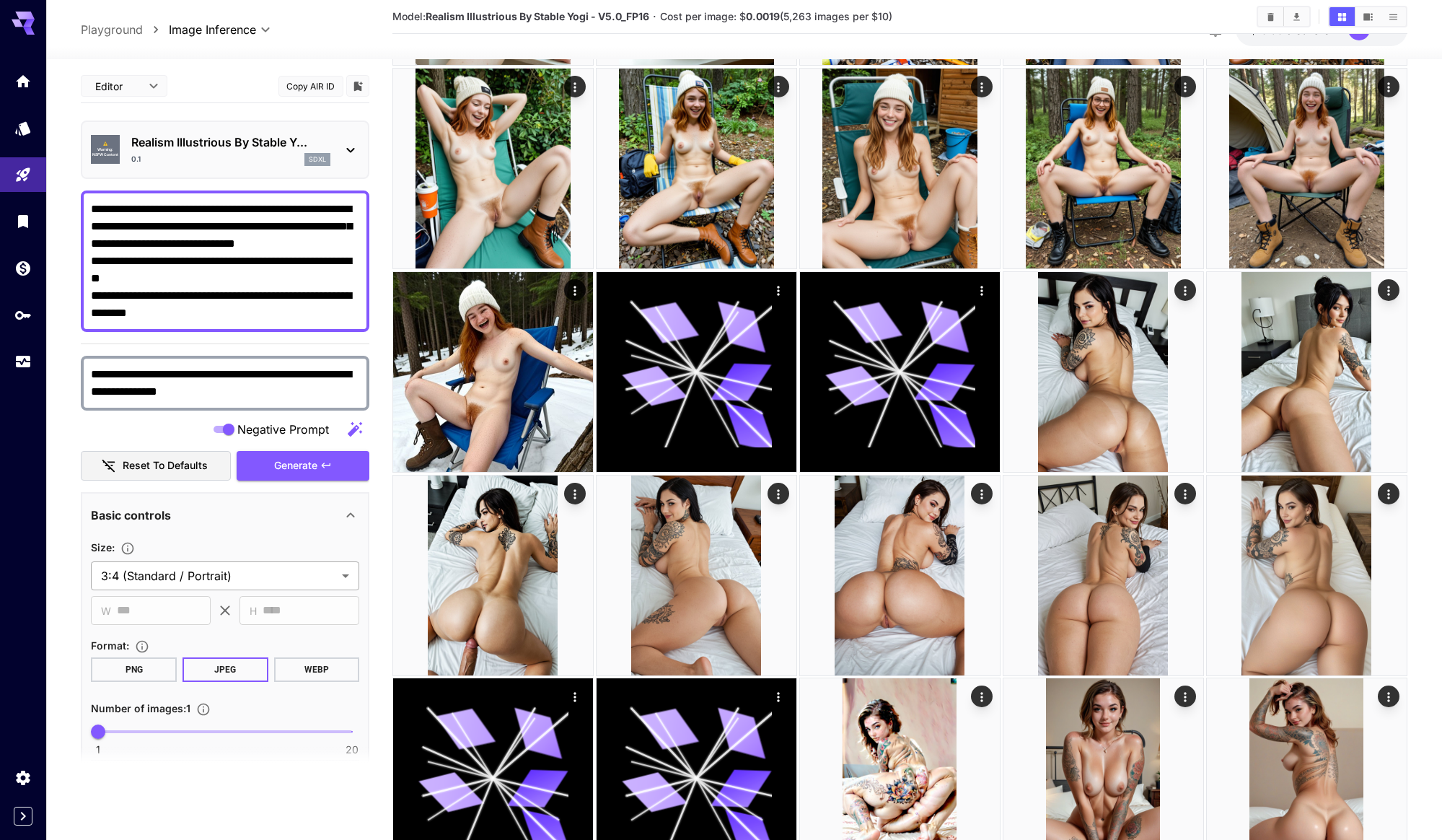
click at [261, 568] on body "**********" at bounding box center [721, 233] width 1442 height 1377
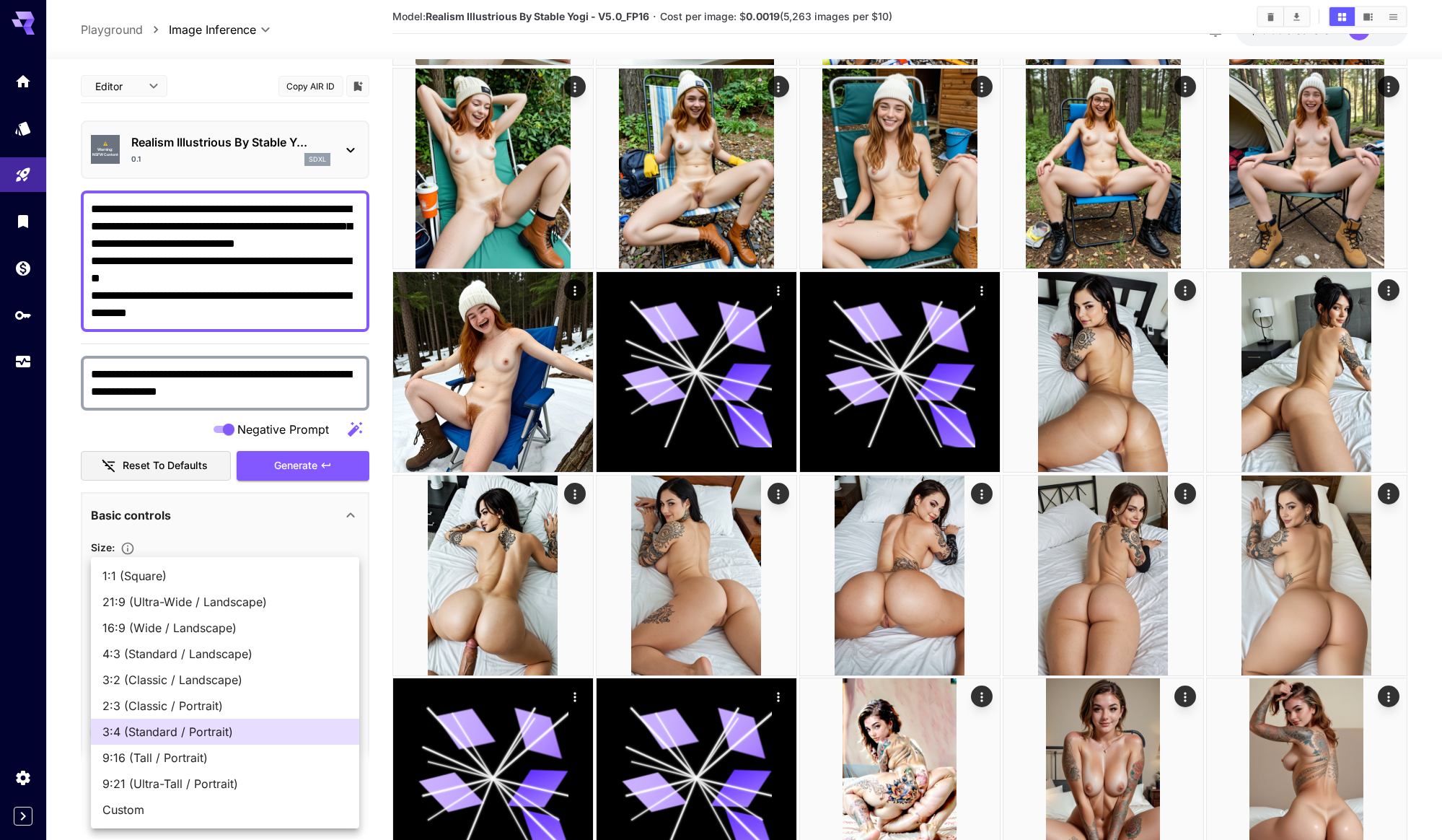
click at [262, 548] on div at bounding box center [721, 420] width 1442 height 840
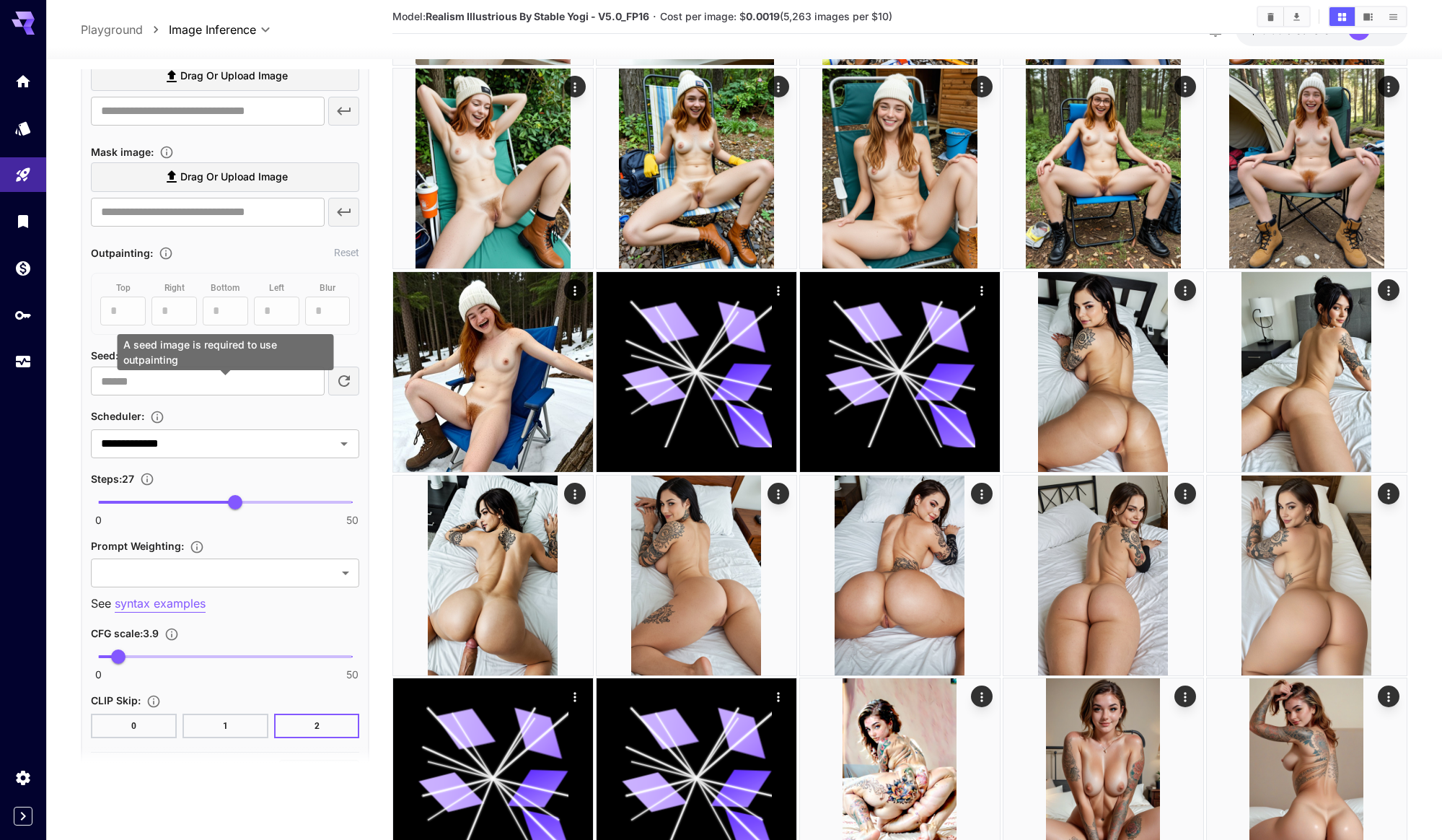
scroll to position [816, 0]
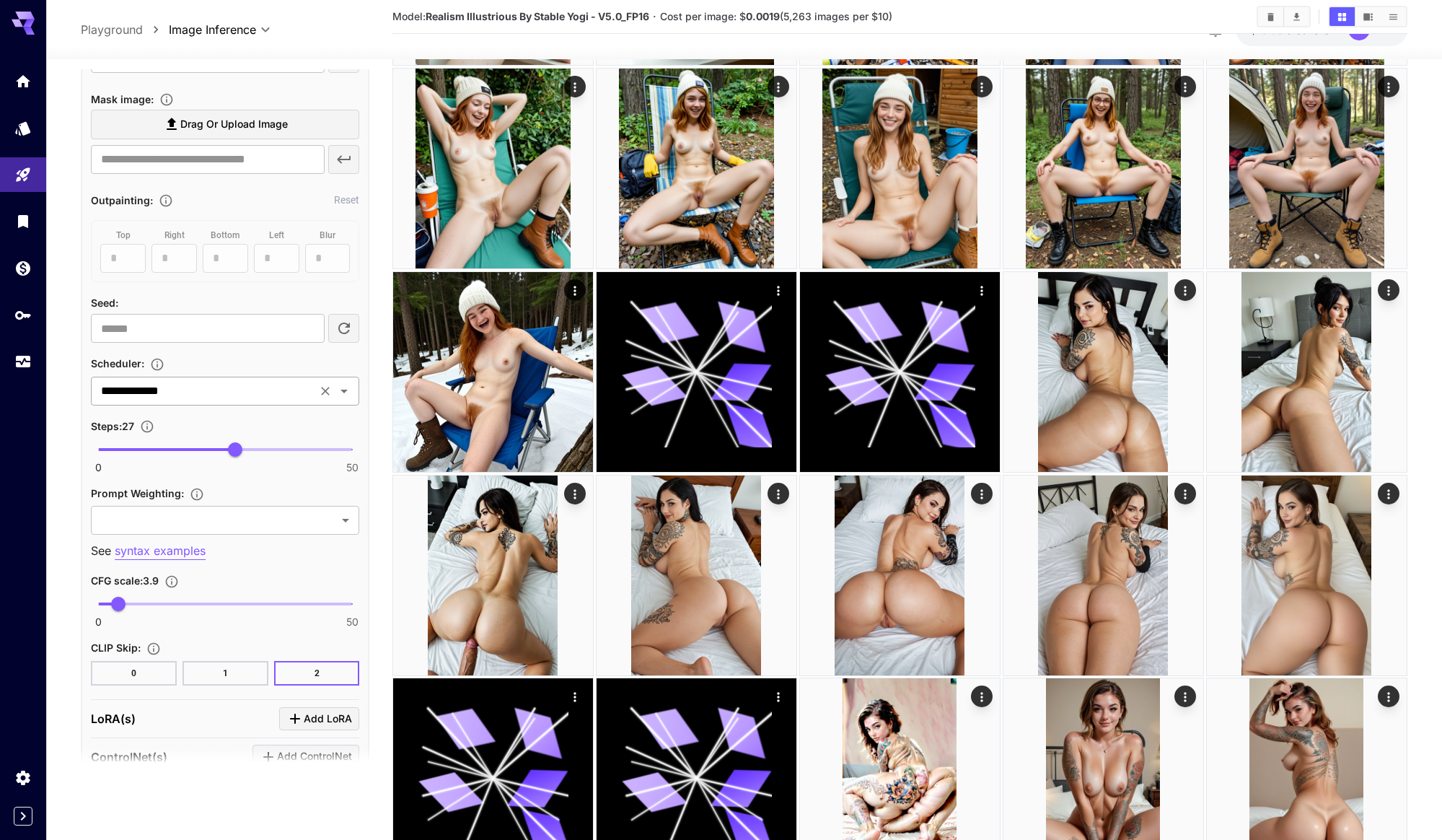
click at [311, 385] on input "**********" at bounding box center [204, 390] width 217 height 20
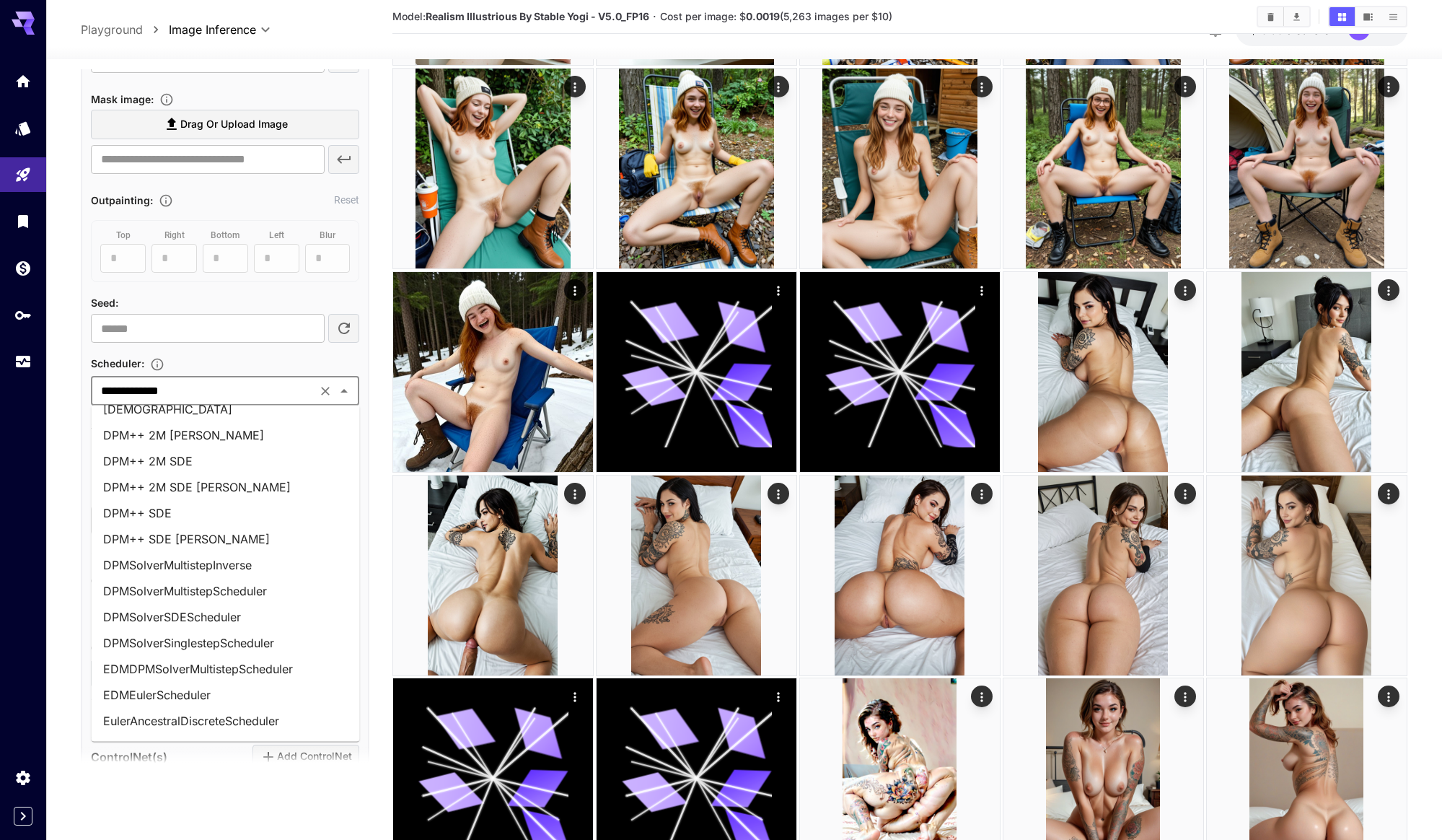
scroll to position [96, 0]
click at [200, 566] on li "DPMSolverMultistepInverse" at bounding box center [225, 563] width 268 height 26
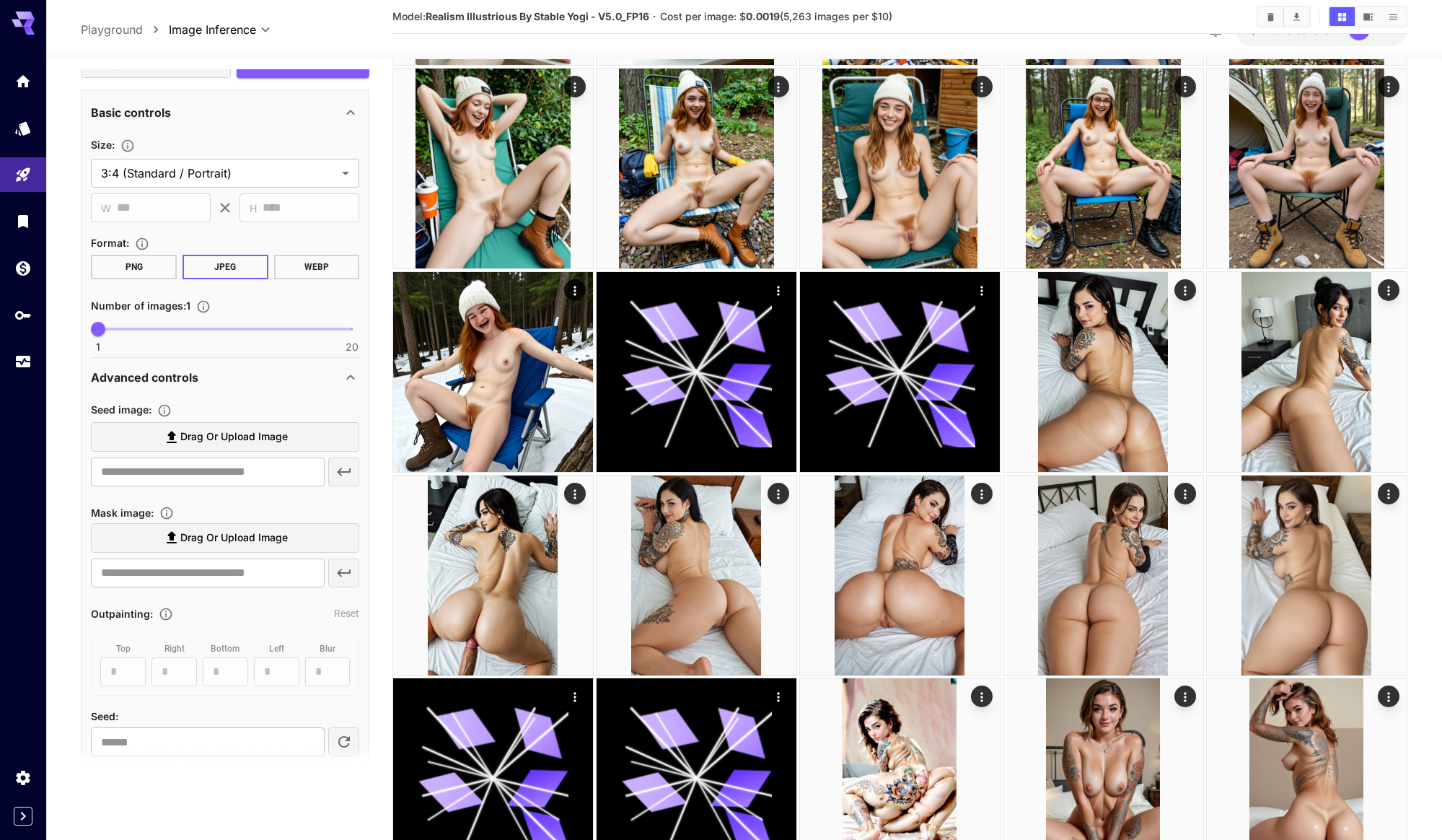
scroll to position [240, 0]
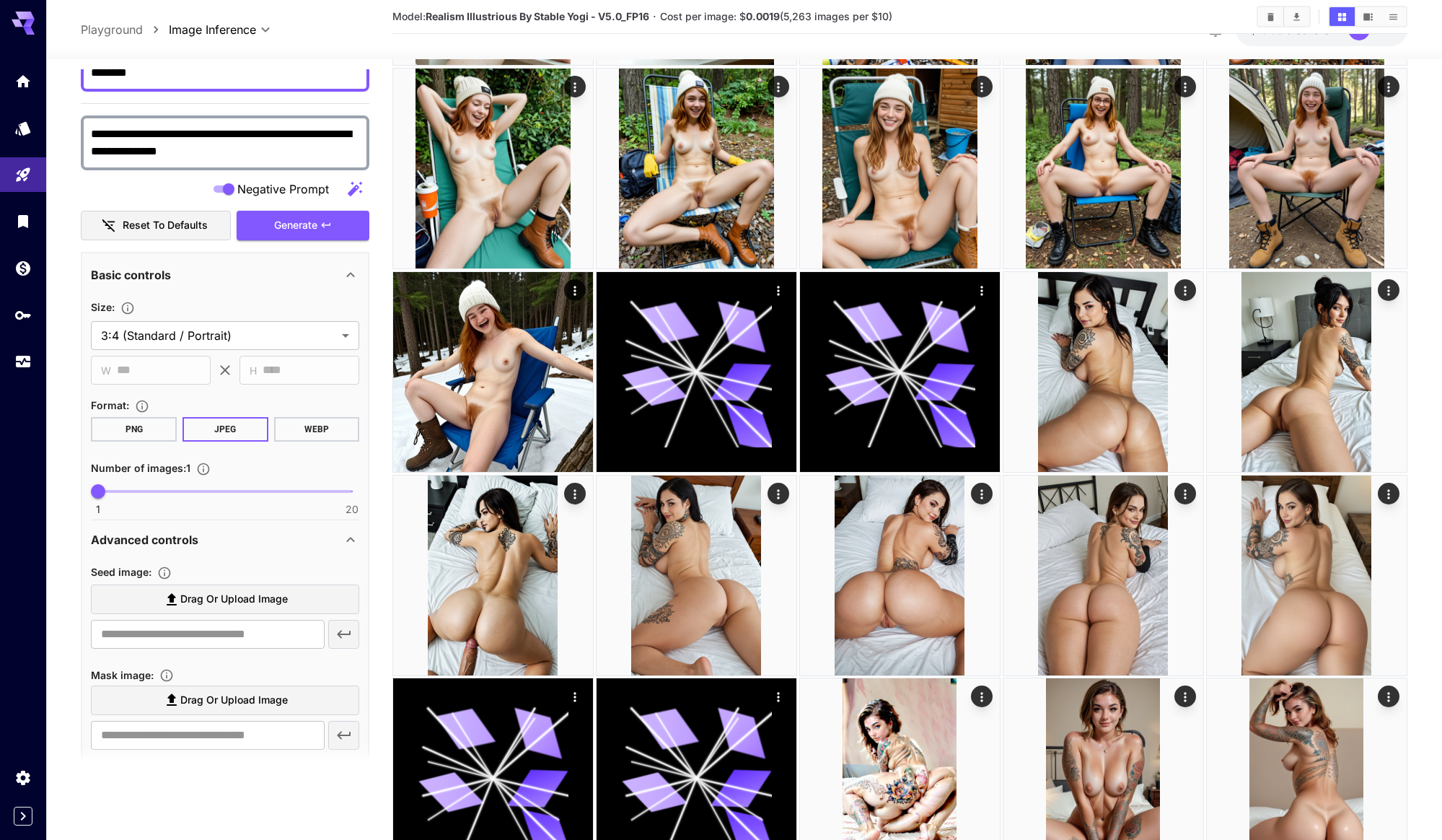
click at [310, 209] on div "**********" at bounding box center [225, 172] width 288 height 137
click at [306, 223] on span "Generate" at bounding box center [295, 225] width 43 height 18
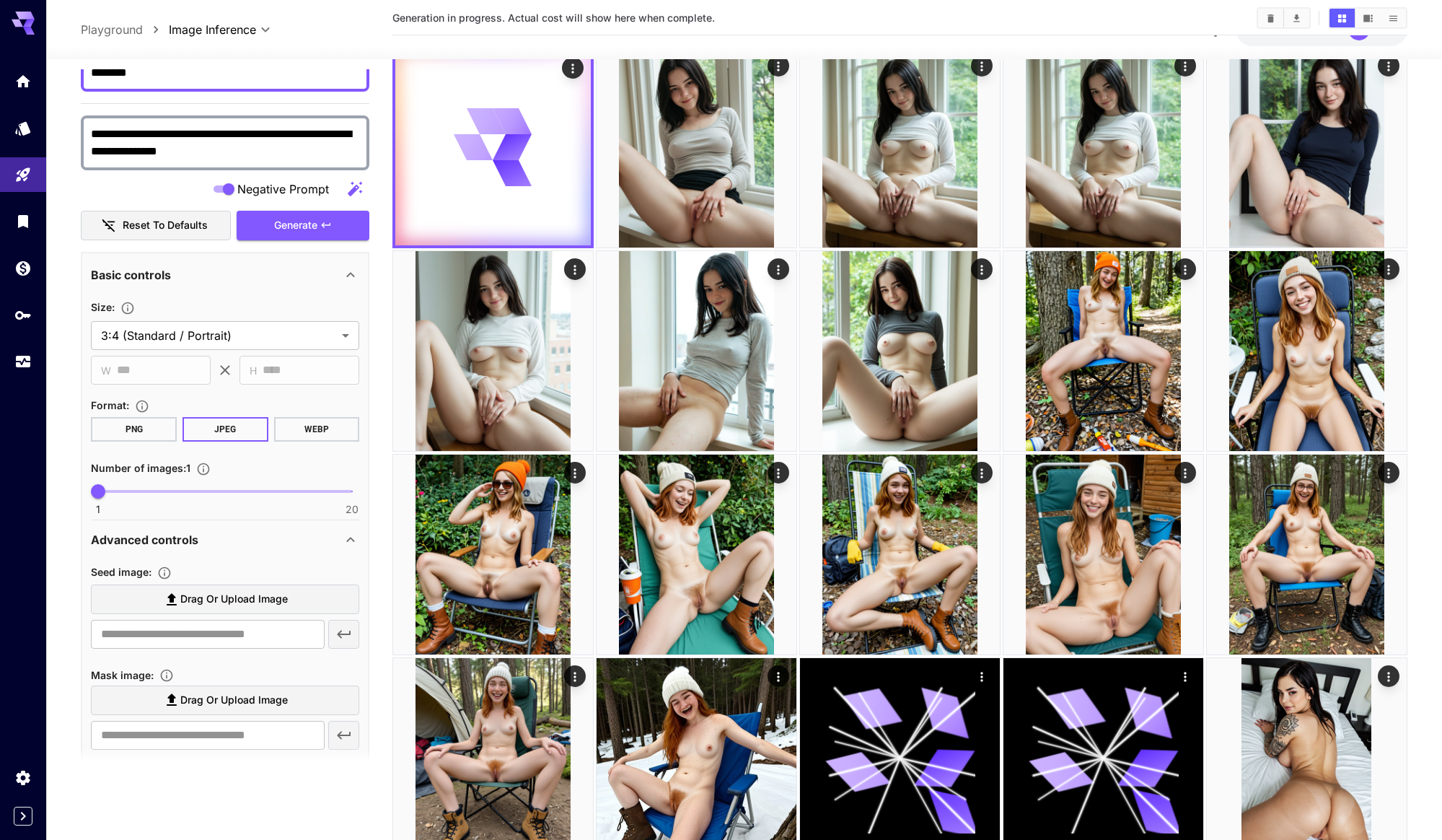
scroll to position [0, 0]
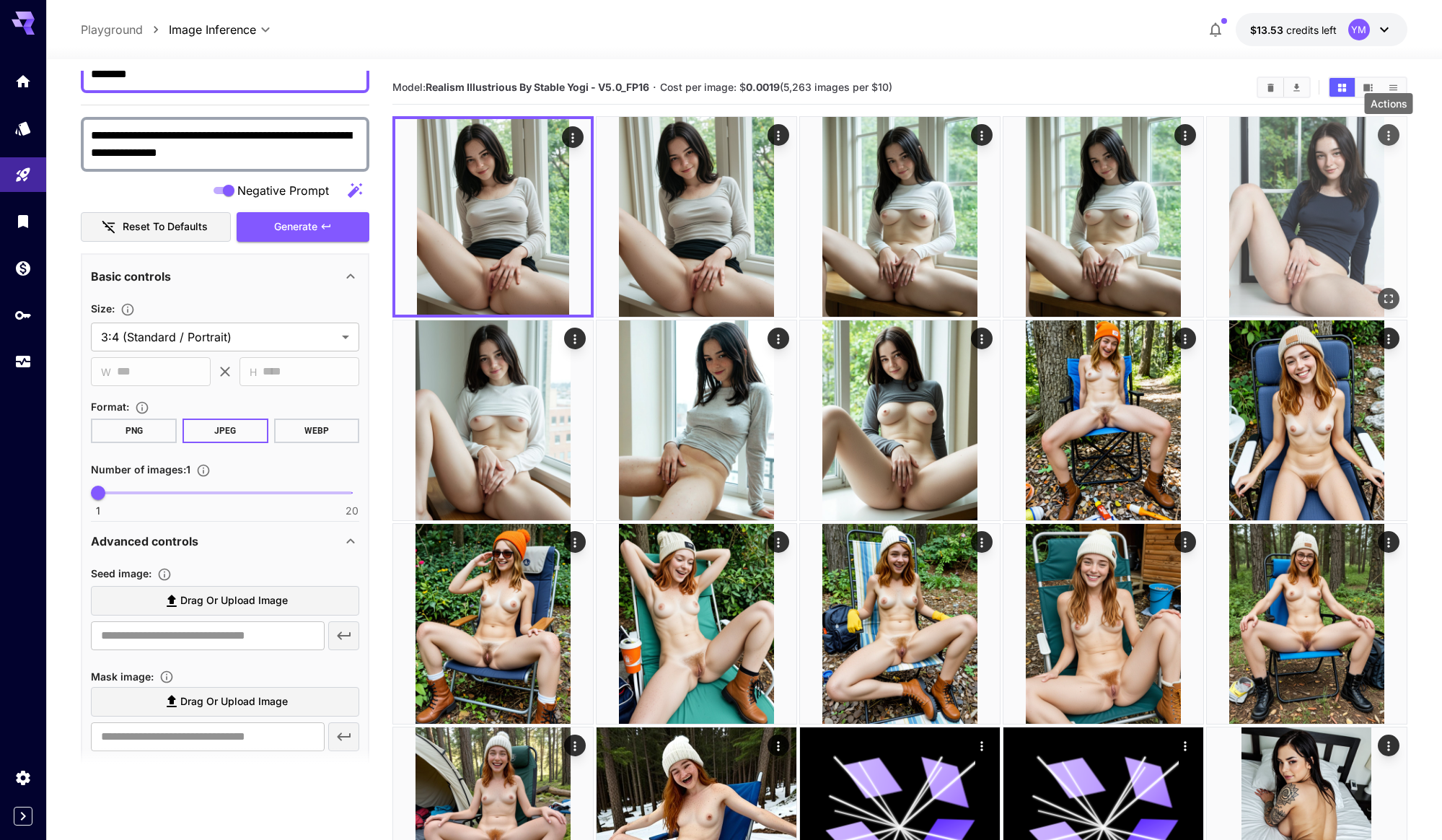
click at [1387, 135] on icon "Actions" at bounding box center [1389, 135] width 14 height 14
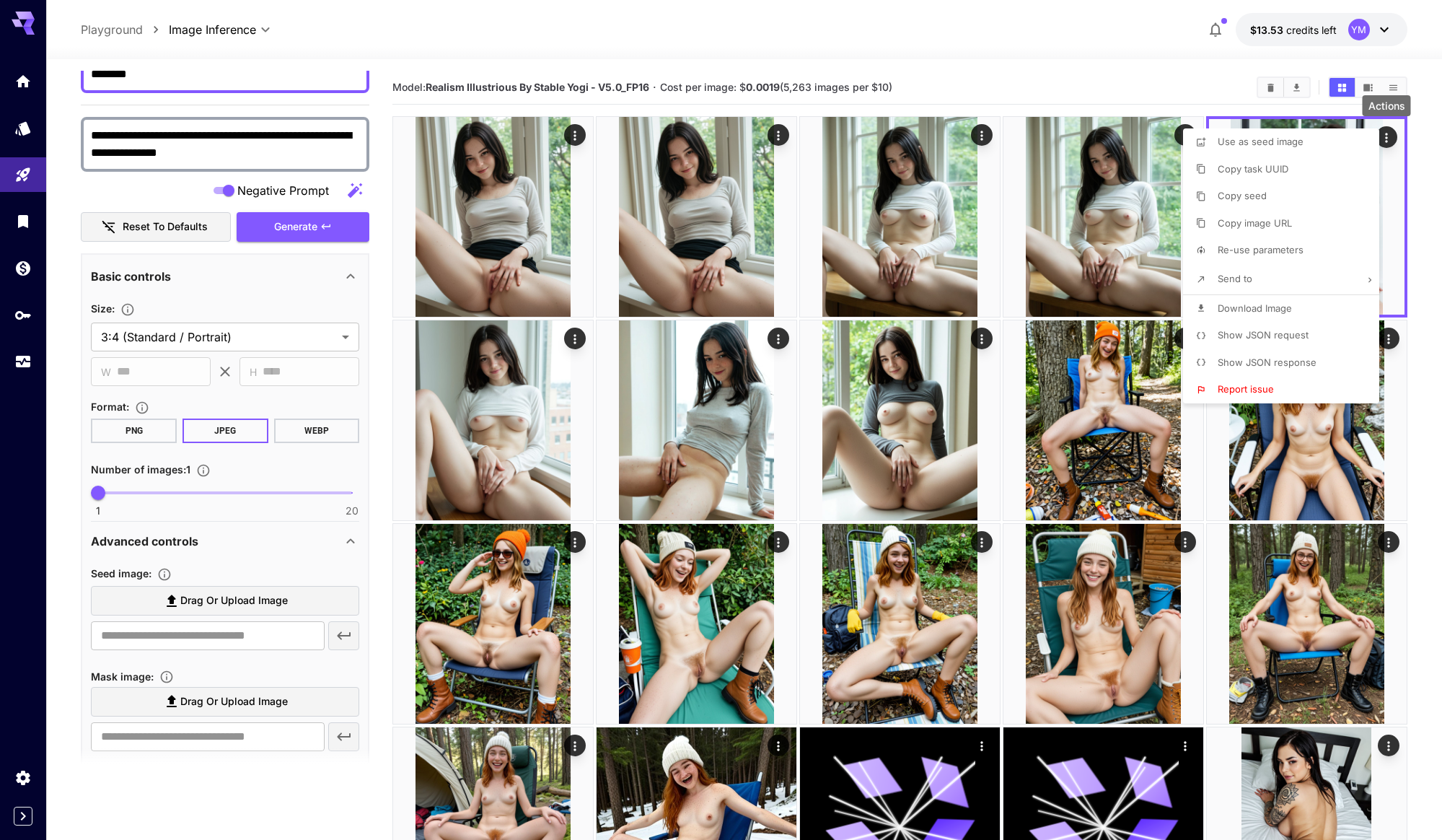
click at [1290, 203] on li "Copy seed" at bounding box center [1285, 196] width 205 height 27
click at [358, 388] on div at bounding box center [721, 420] width 1442 height 840
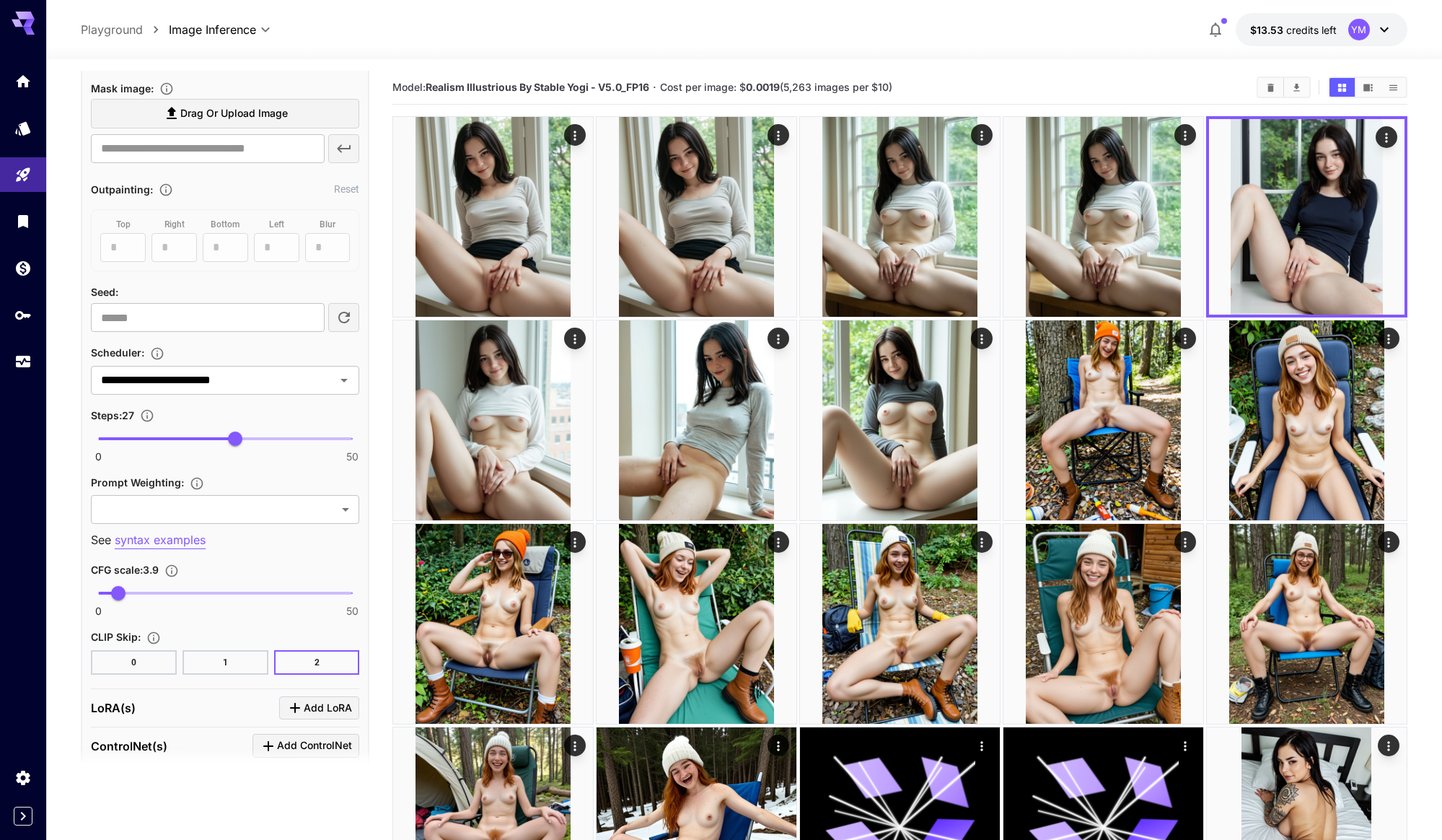
scroll to position [904, 0]
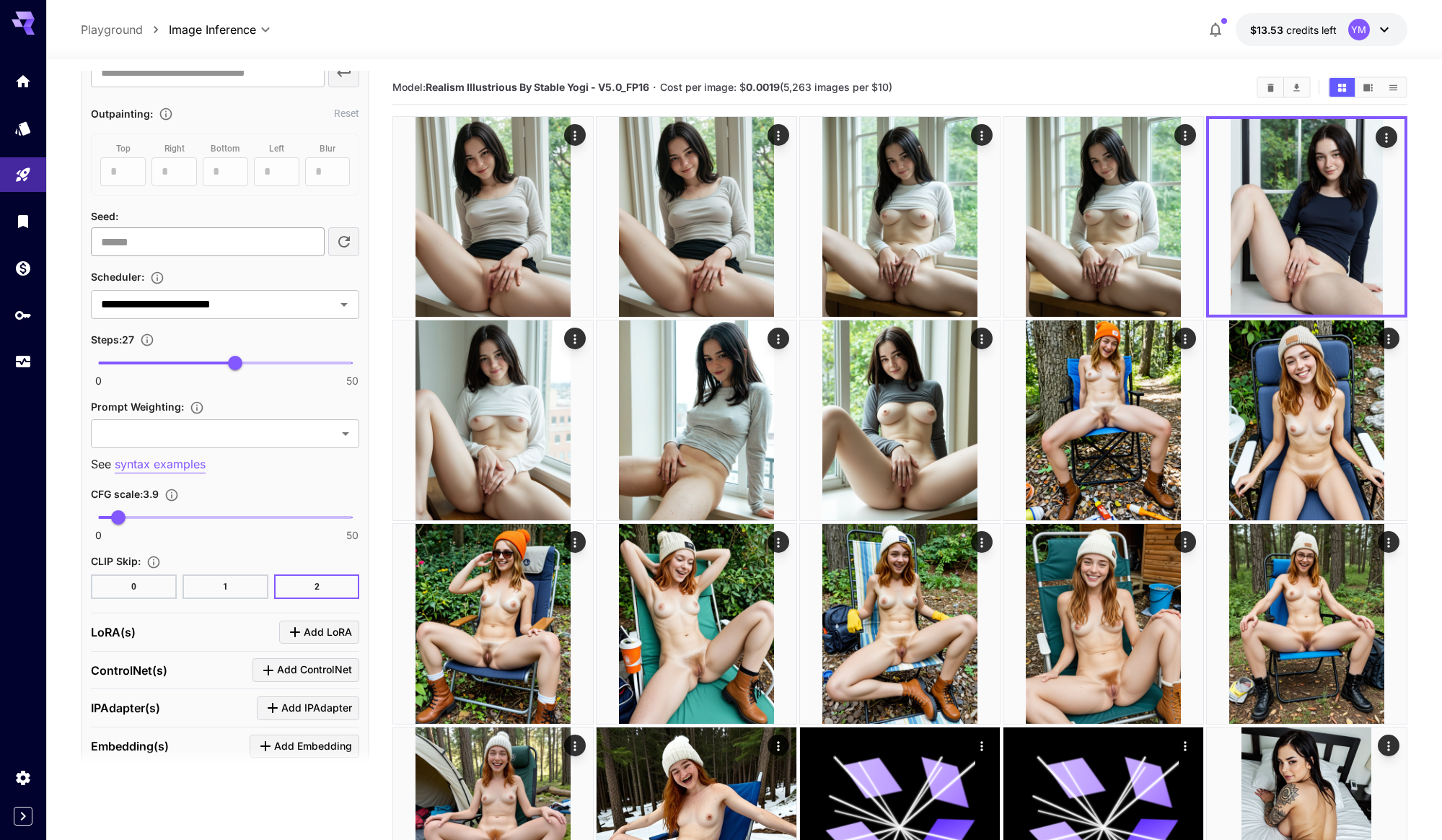
click at [195, 237] on input "***" at bounding box center [207, 241] width 233 height 29
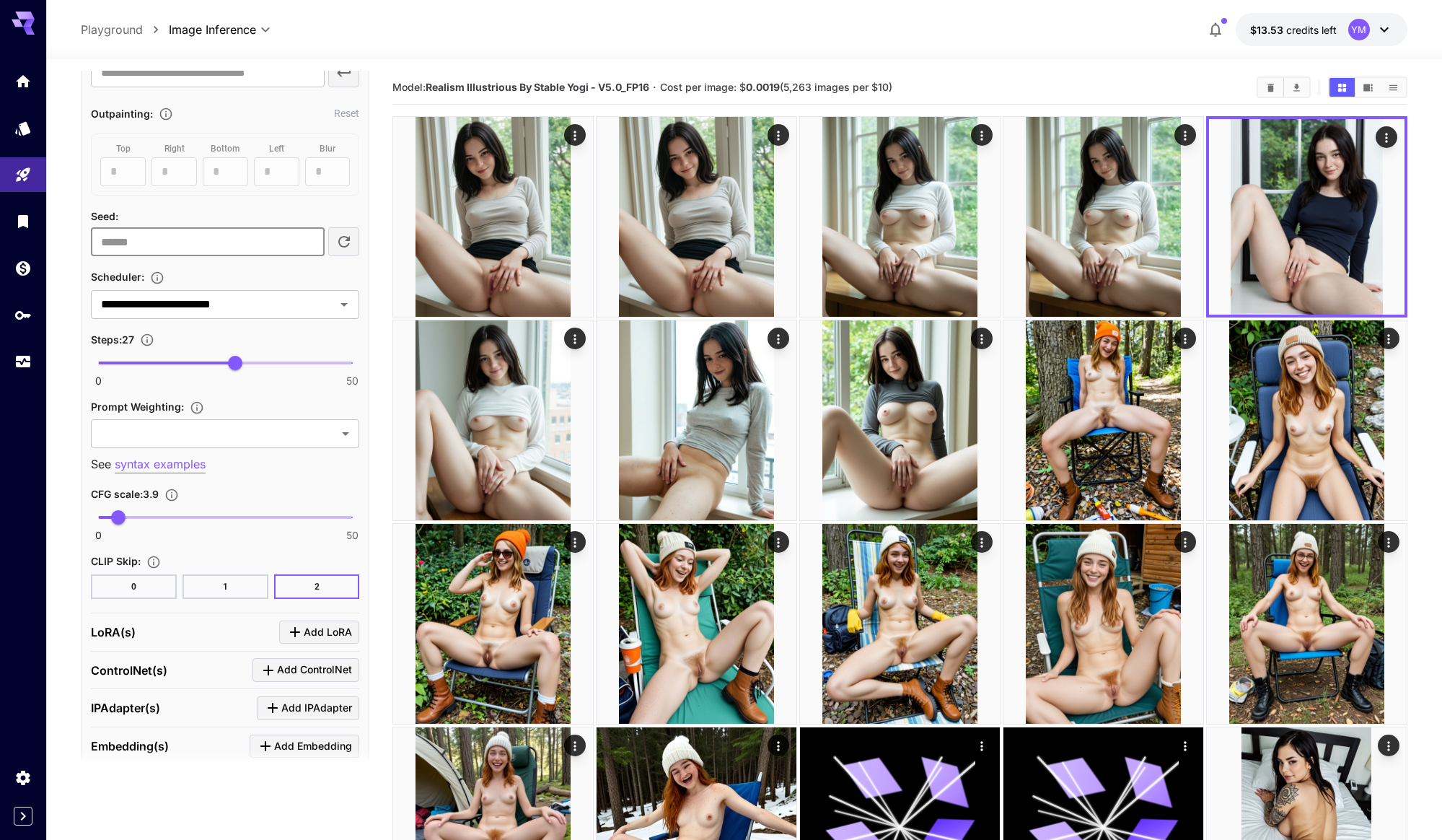
paste input "**********"
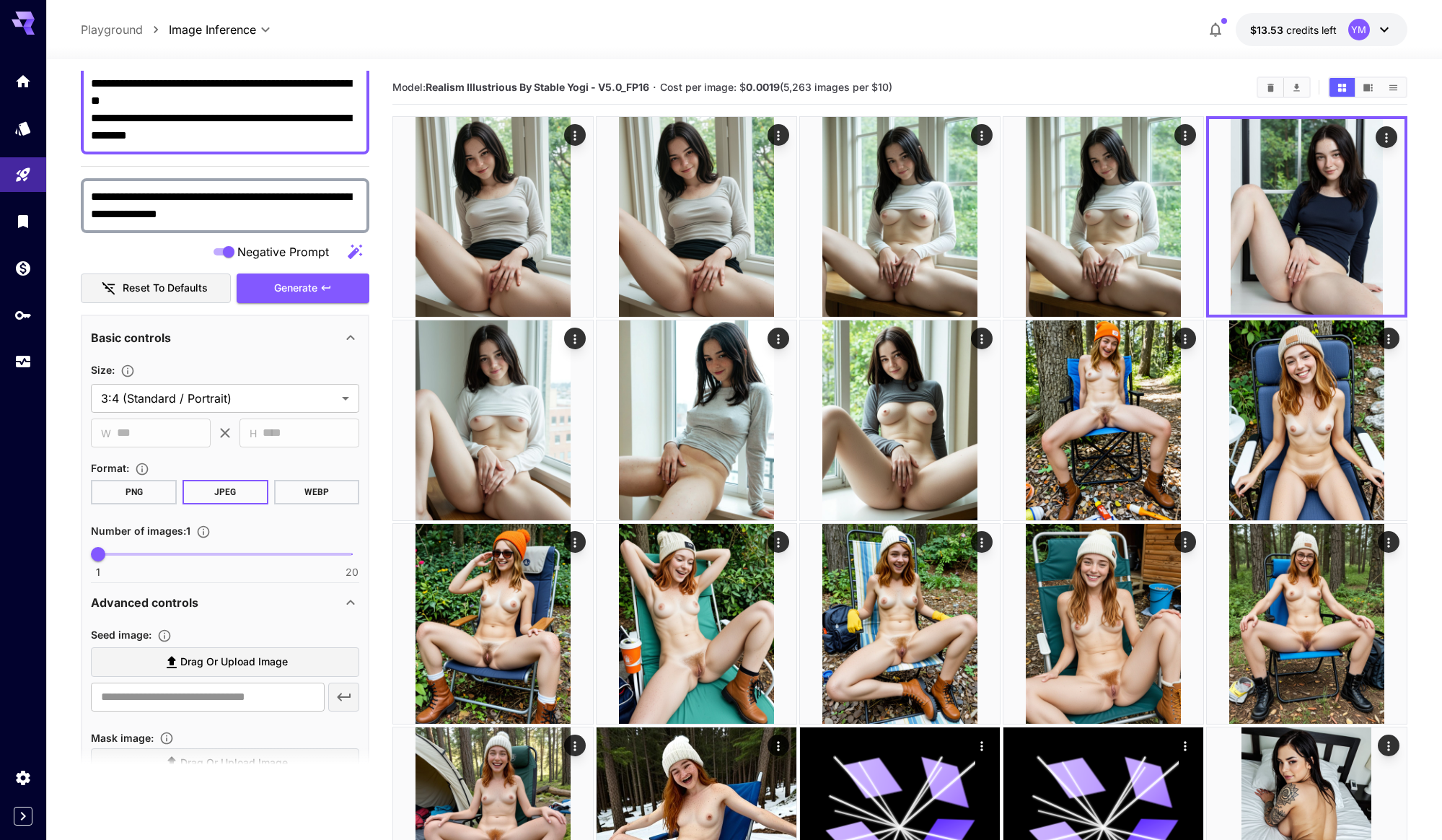
scroll to position [0, 0]
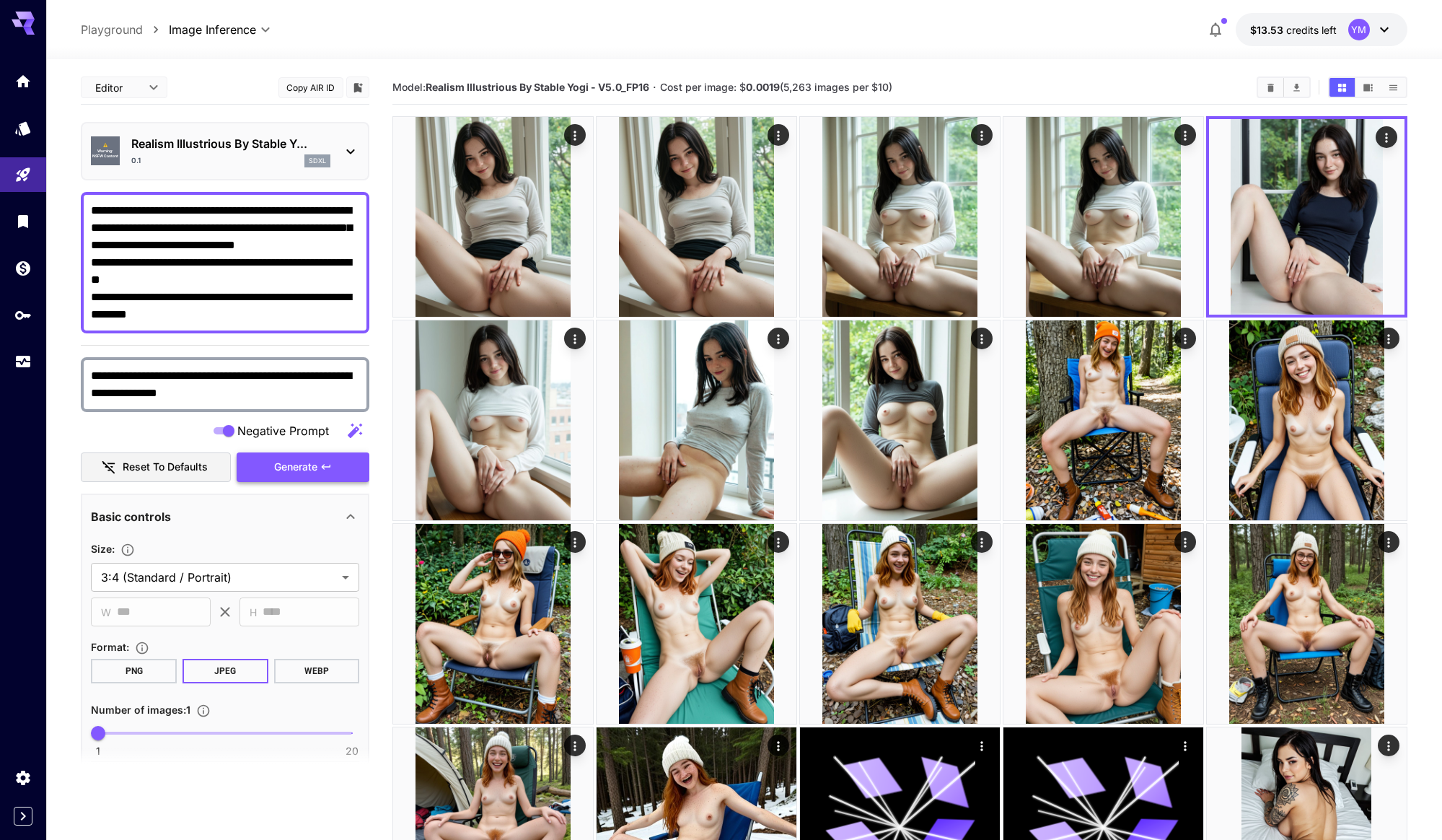
type input "**********"
click at [311, 466] on span "Generate" at bounding box center [295, 467] width 43 height 18
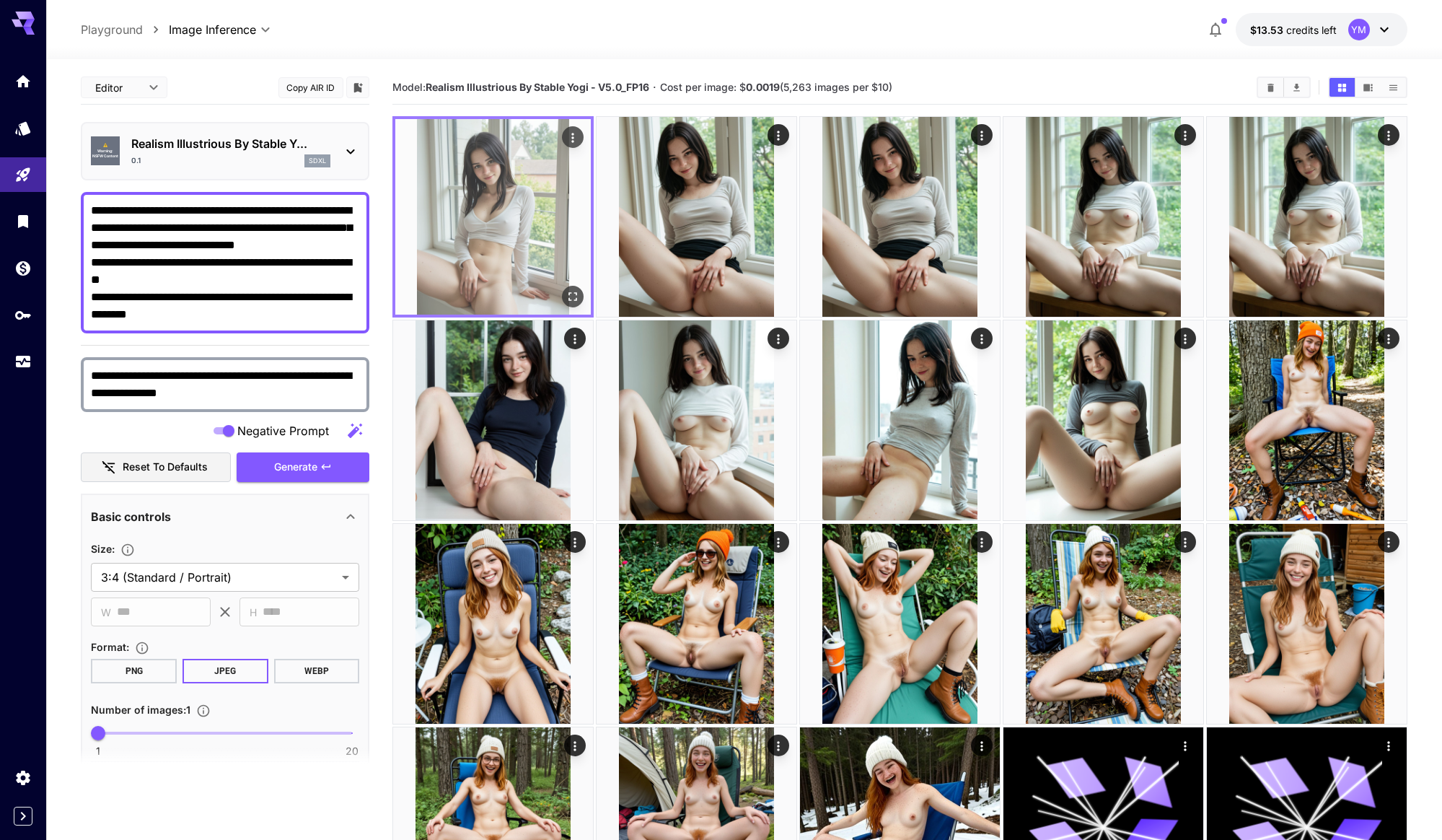
click at [584, 304] on img at bounding box center [494, 217] width 196 height 196
click at [576, 299] on icon "Open in fullscreen" at bounding box center [573, 296] width 9 height 9
